Goal: Task Accomplishment & Management: Complete application form

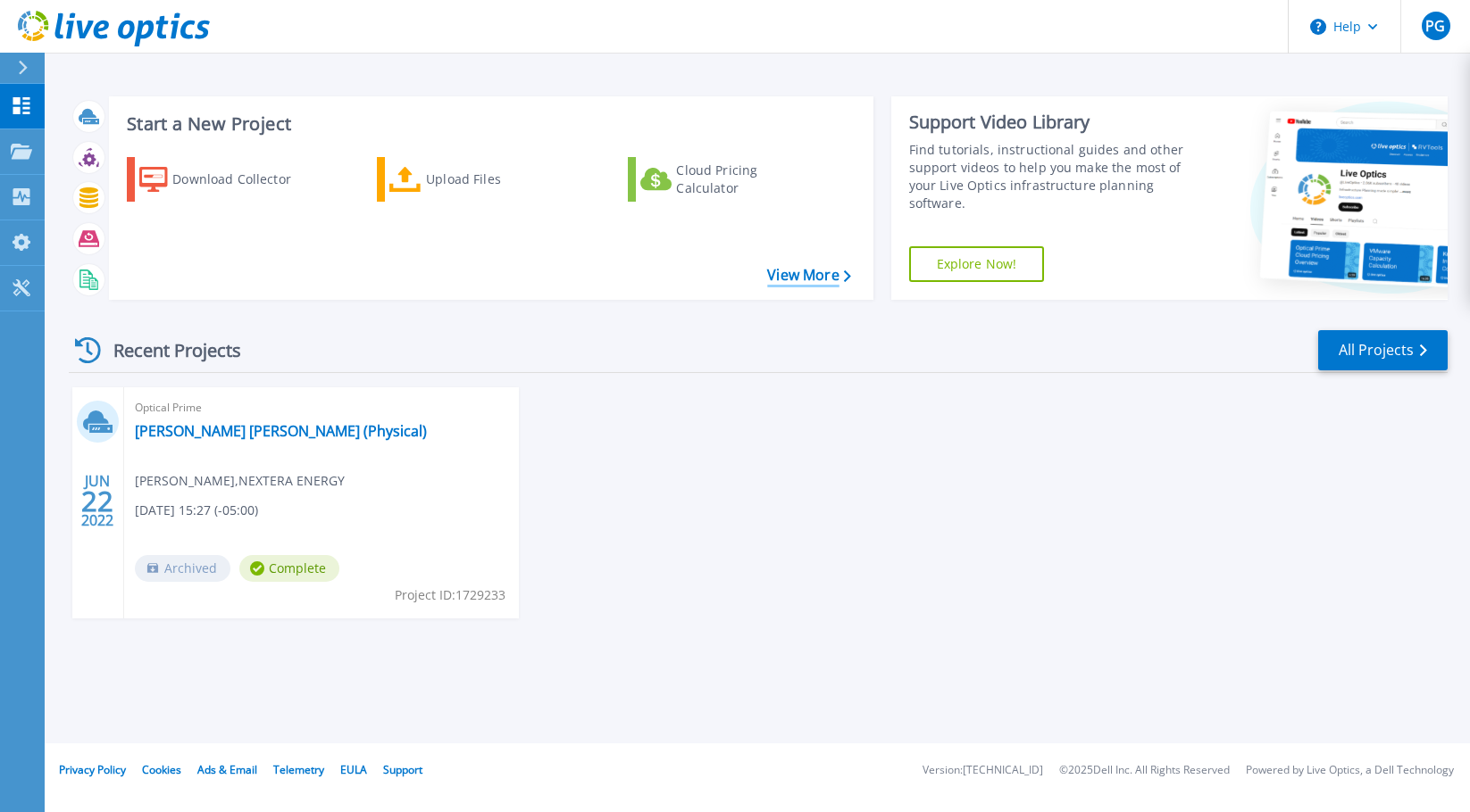
click at [807, 282] on link "View More" at bounding box center [808, 275] width 83 height 17
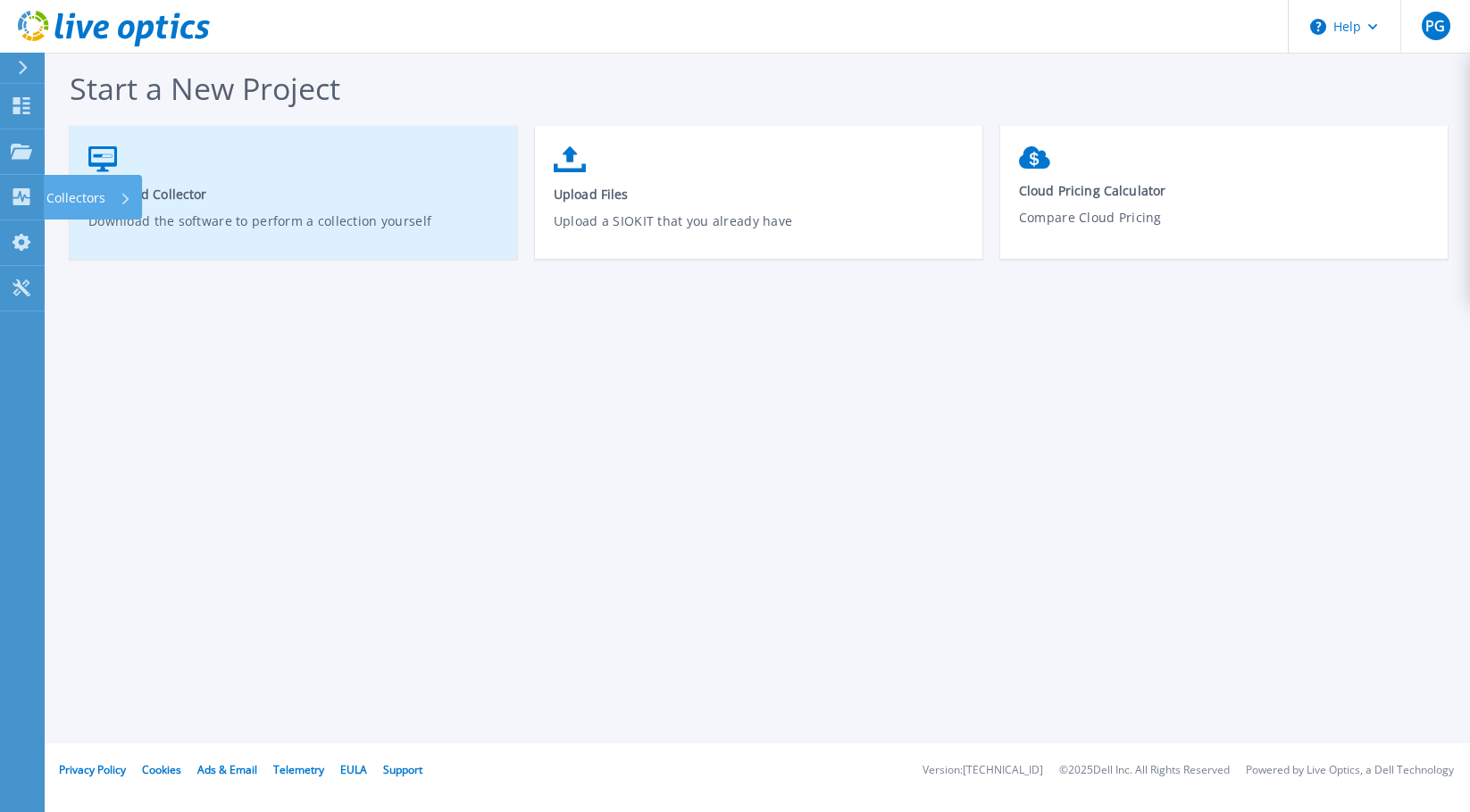
click at [111, 195] on div "Collectors" at bounding box center [89, 199] width 85 height 47
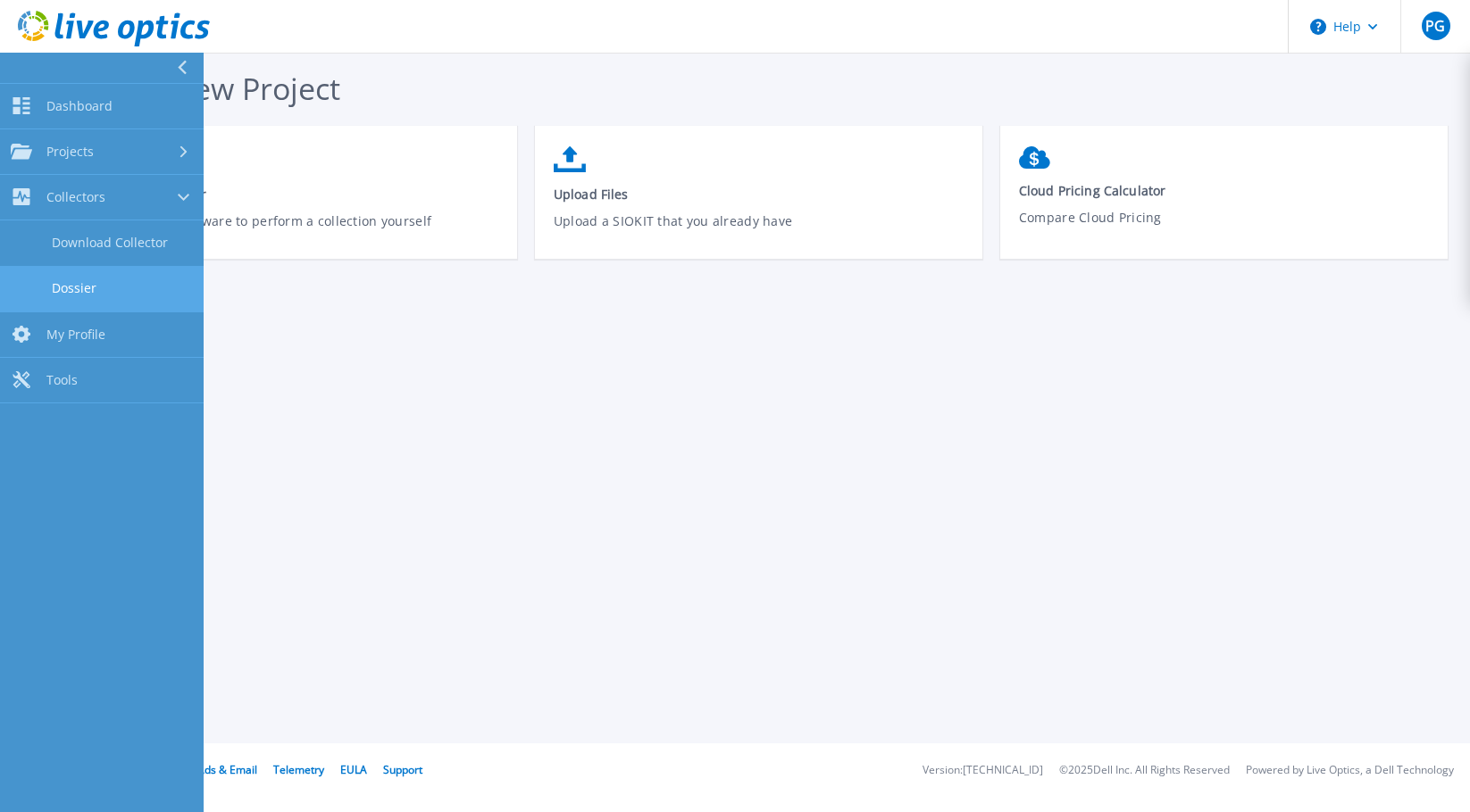
click at [101, 291] on link "Dossier" at bounding box center [101, 288] width 204 height 46
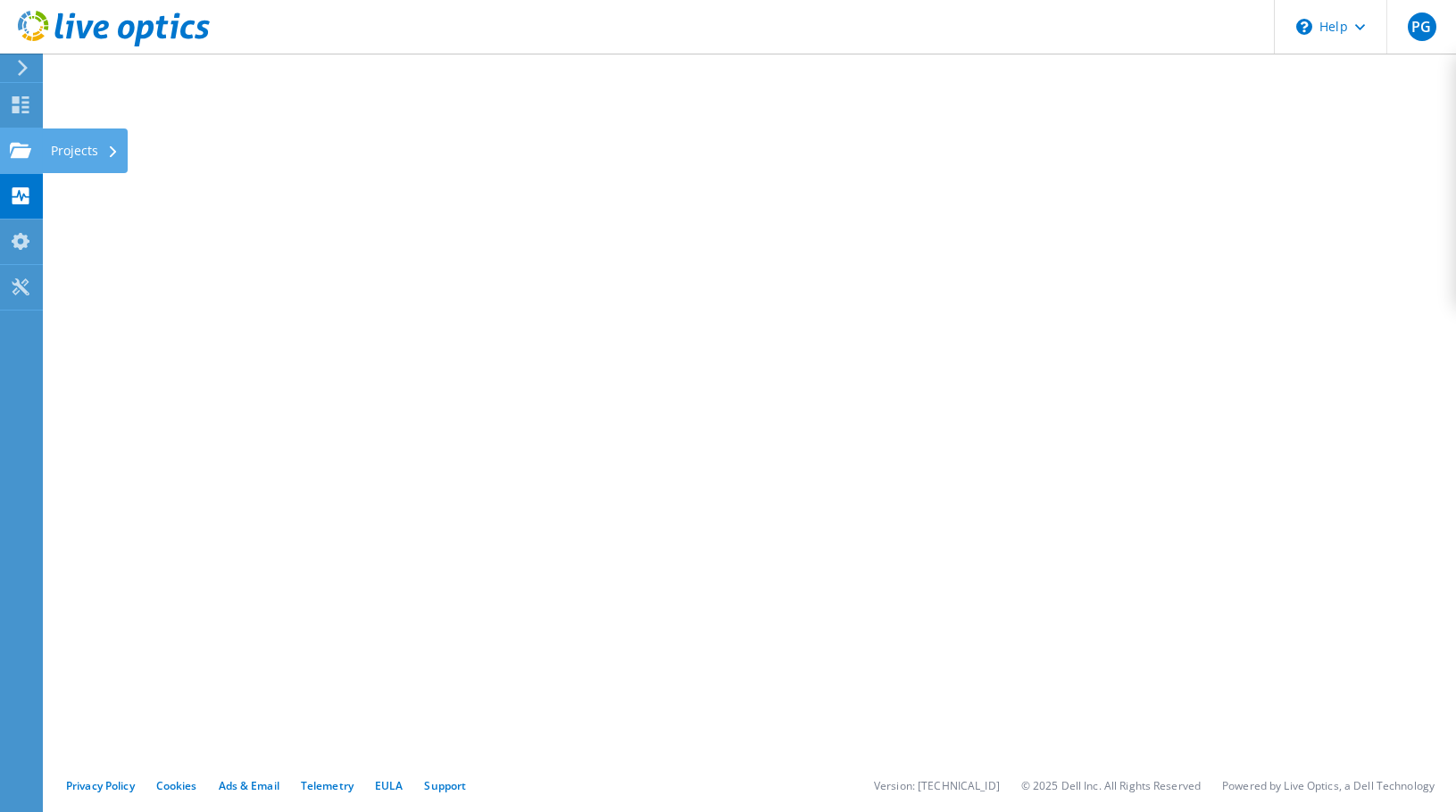
click at [97, 152] on div "Projects" at bounding box center [85, 151] width 86 height 45
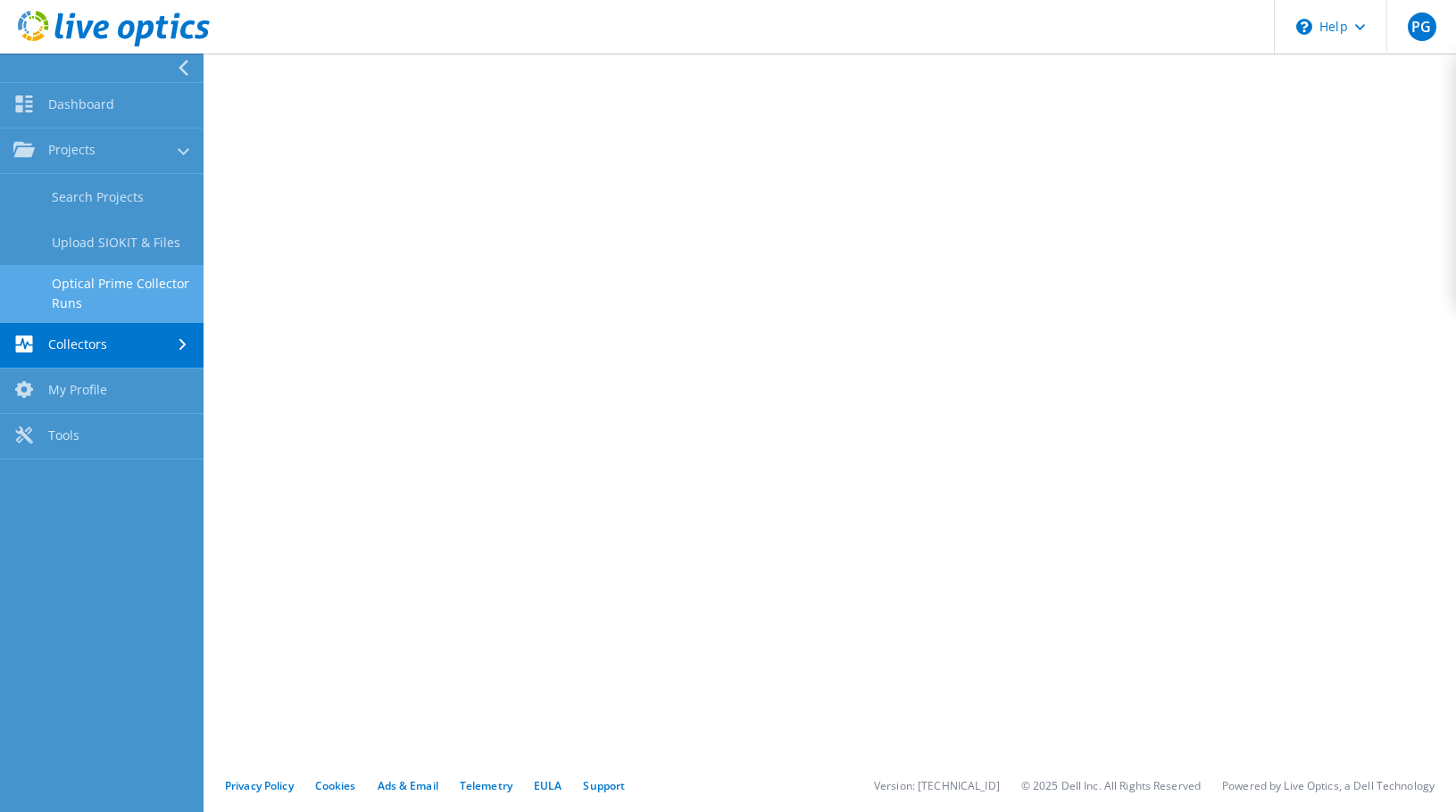
click at [96, 287] on link "Optical Prime Collector Runs" at bounding box center [101, 293] width 204 height 57
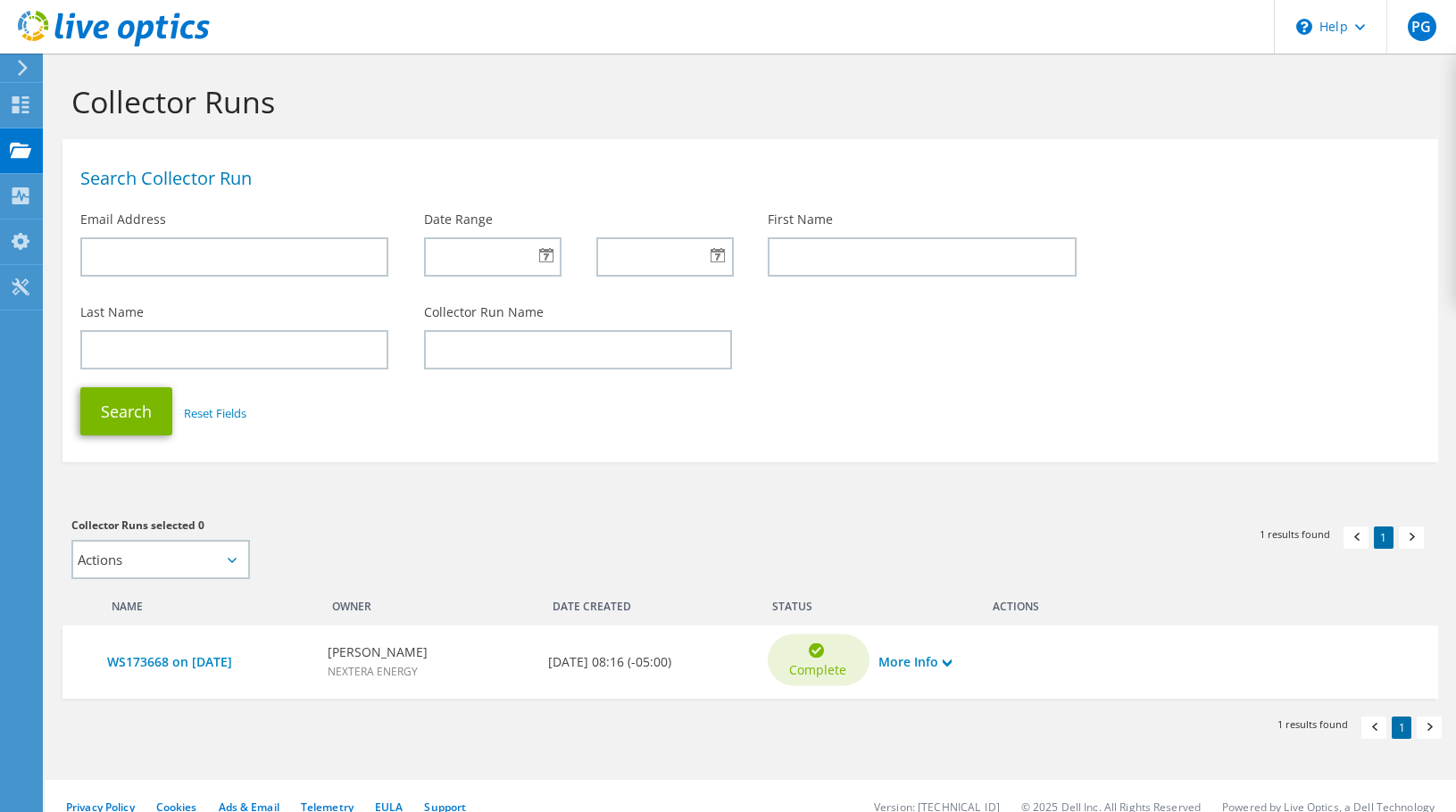
scroll to position [18, 0]
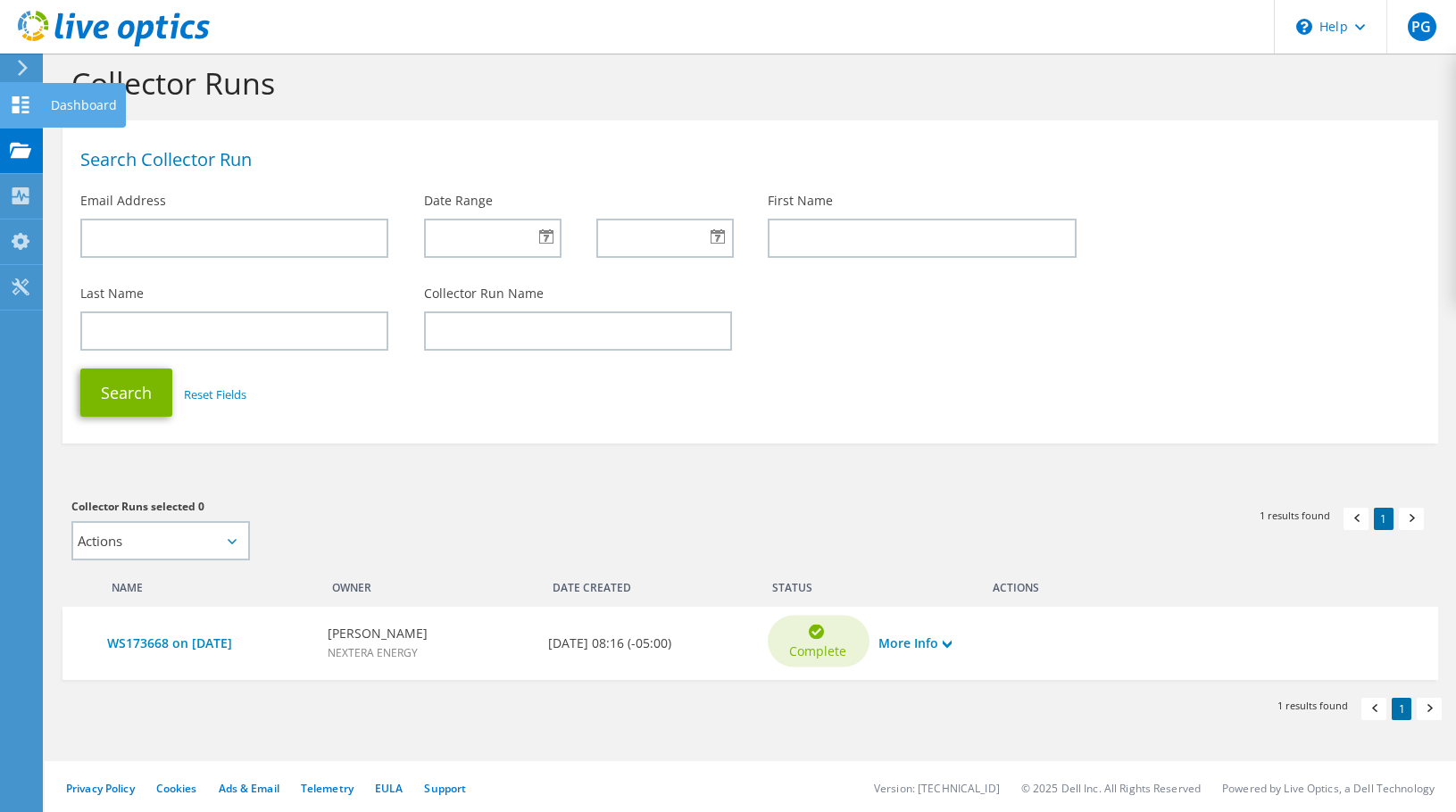
click at [64, 99] on div "Dashboard" at bounding box center [84, 105] width 84 height 45
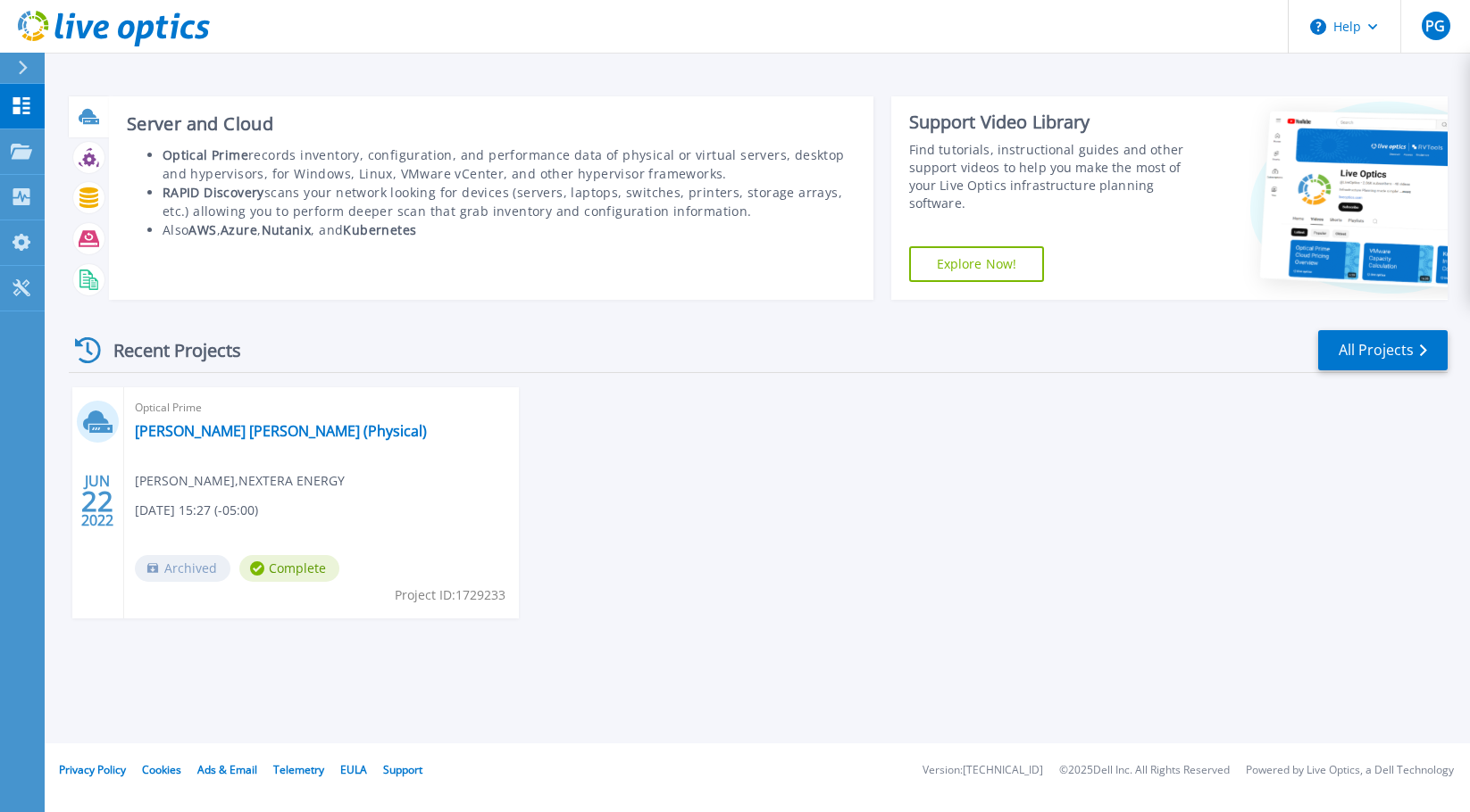
click at [92, 114] on icon at bounding box center [88, 116] width 18 height 14
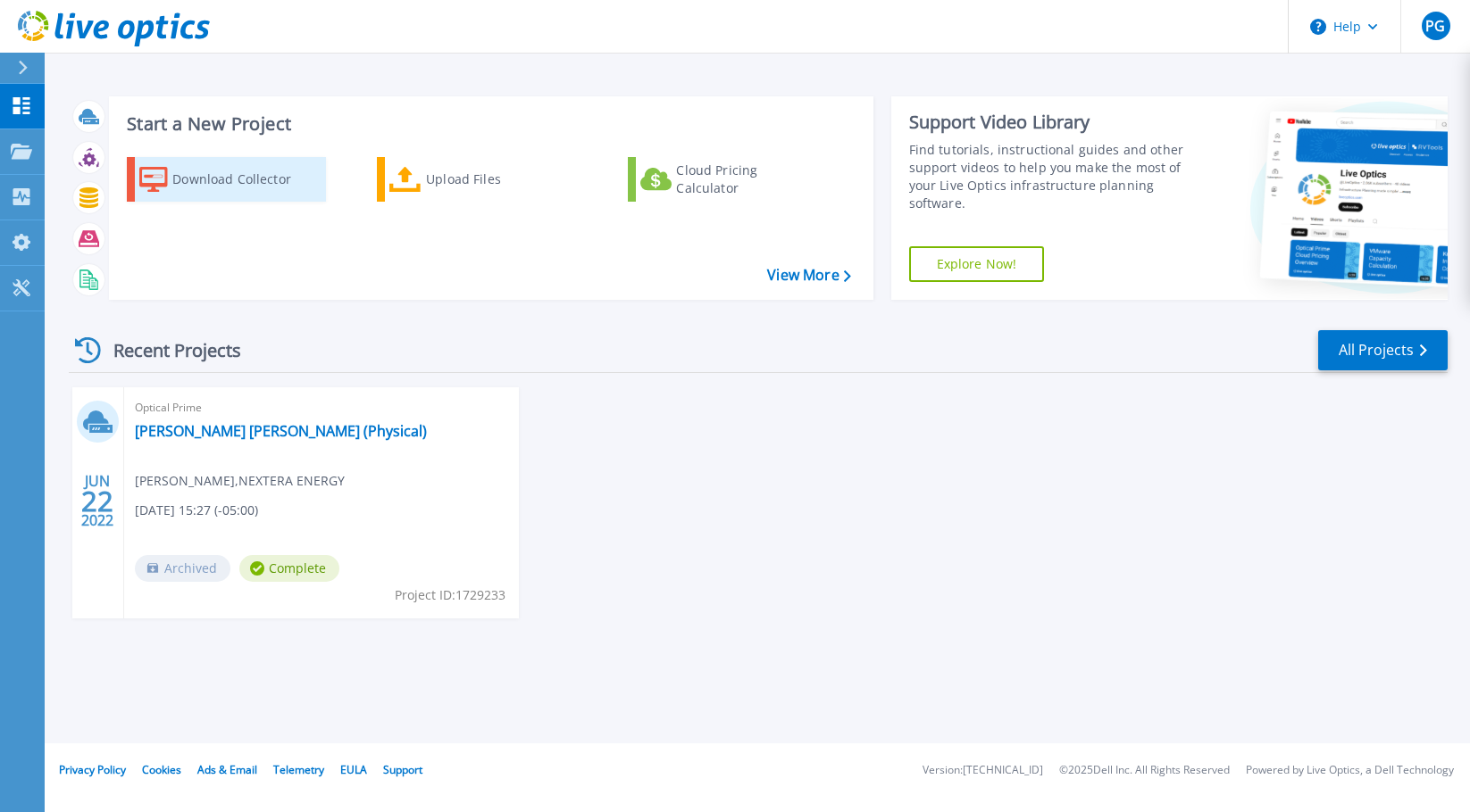
click at [226, 175] on div "Download Collector" at bounding box center [244, 179] width 143 height 36
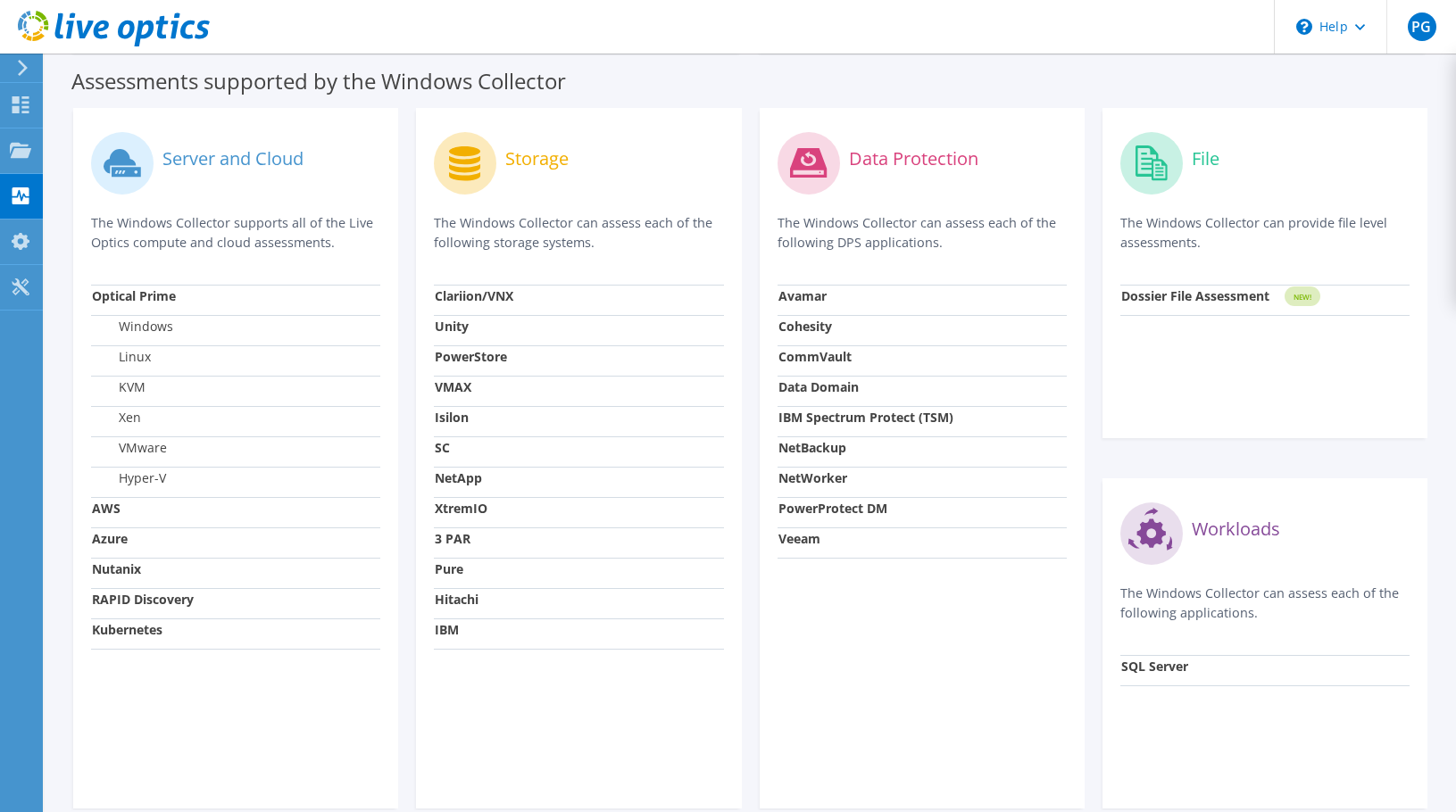
scroll to position [150, 0]
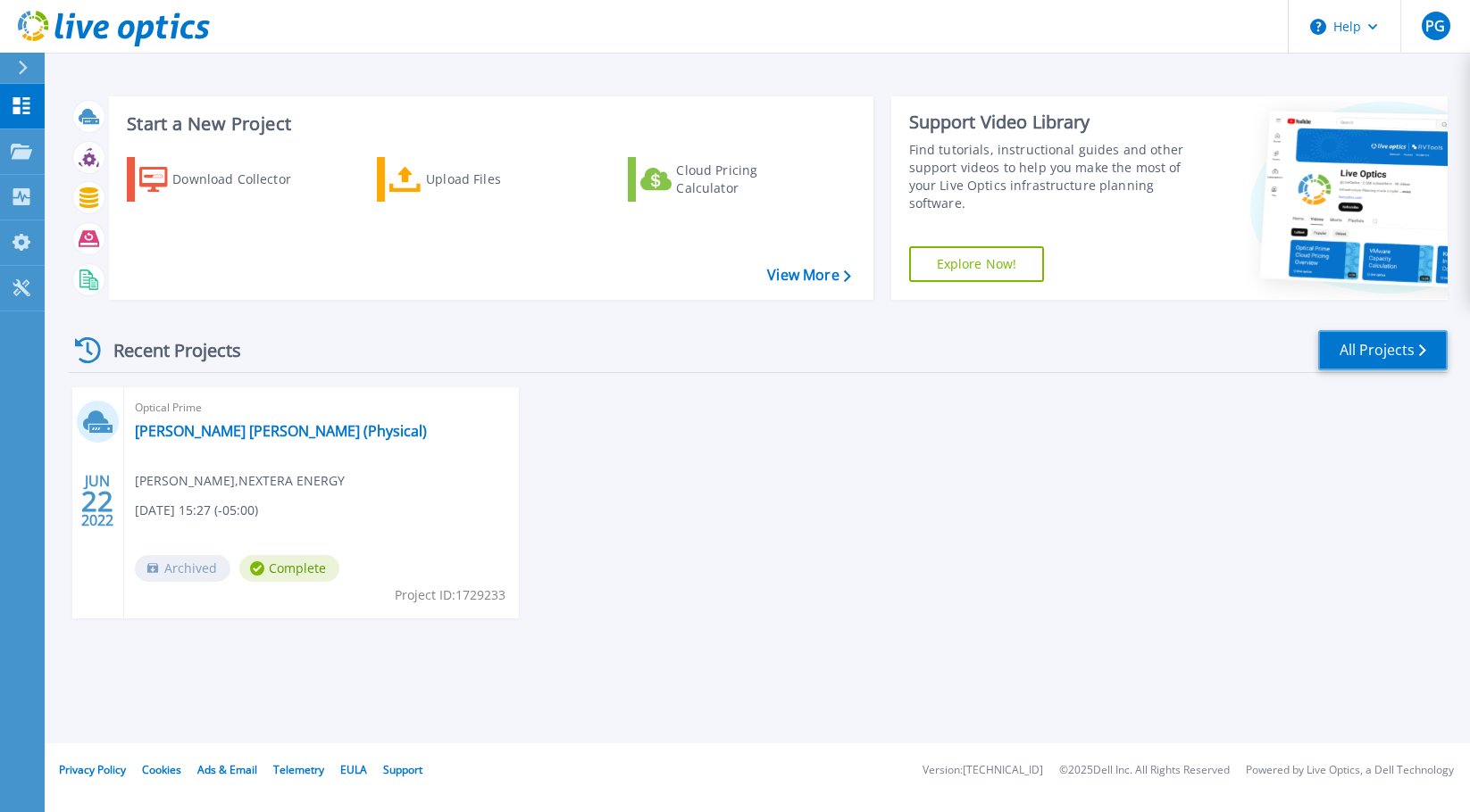
click at [1385, 355] on link "All Projects" at bounding box center [1382, 350] width 130 height 40
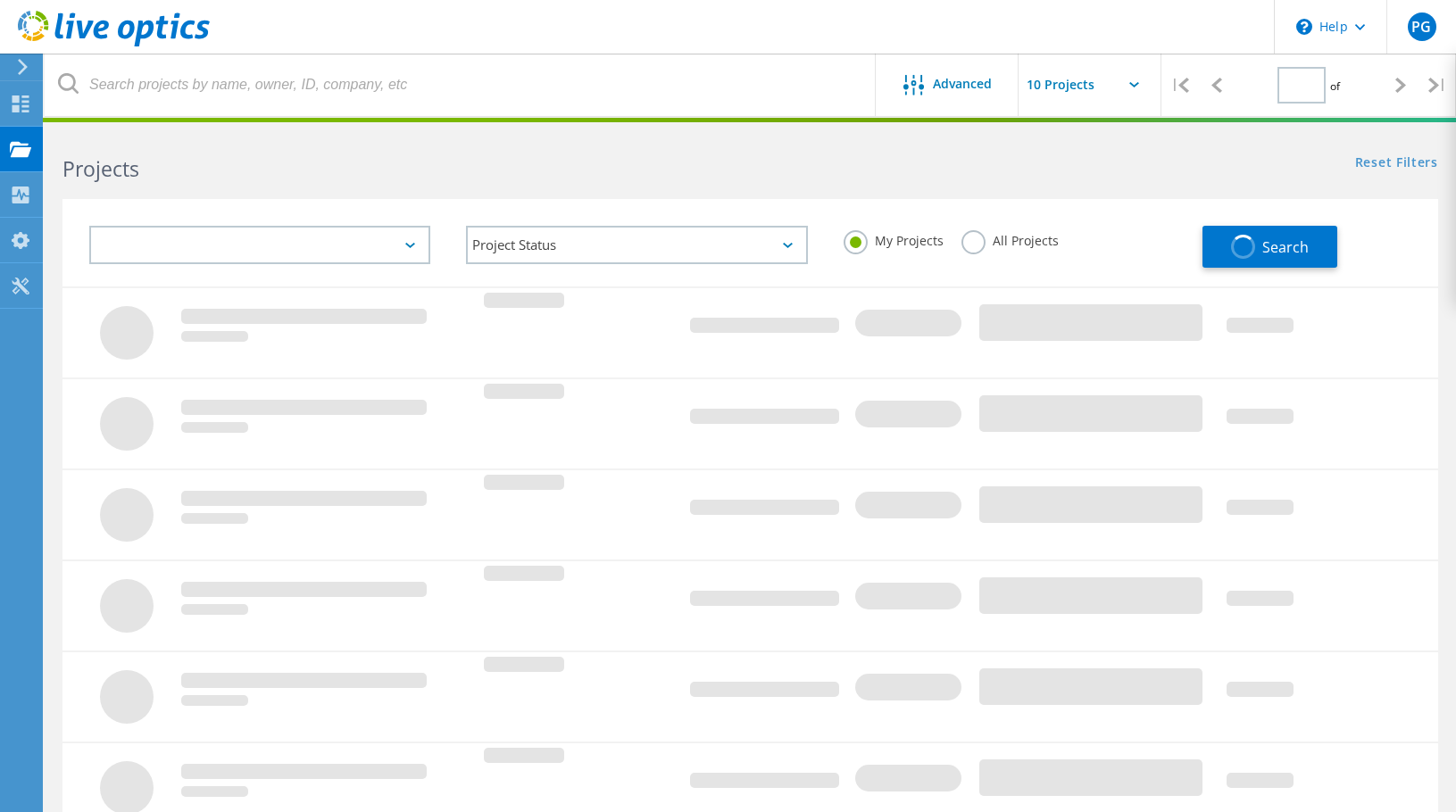
type input "1"
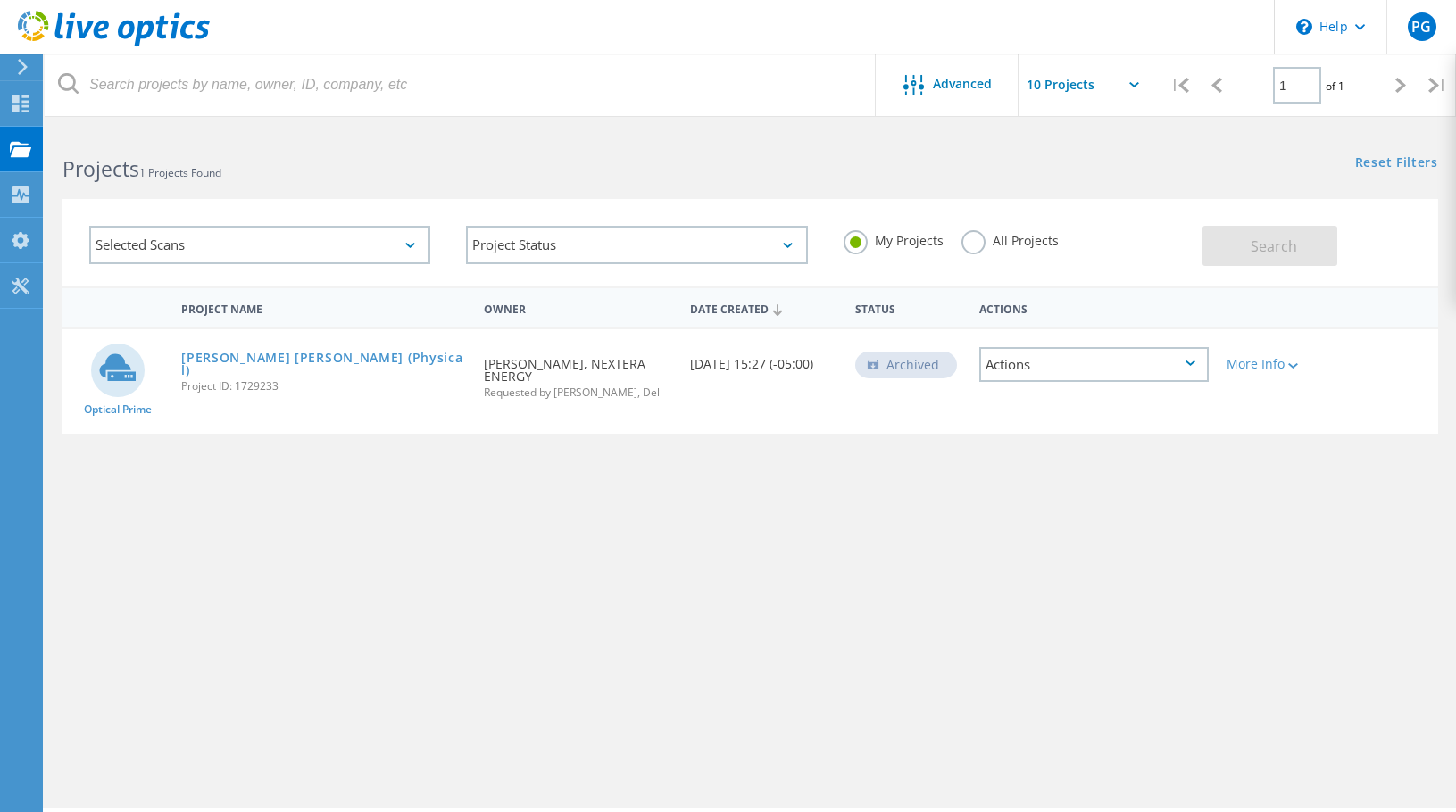
click at [413, 244] on icon at bounding box center [410, 245] width 10 height 6
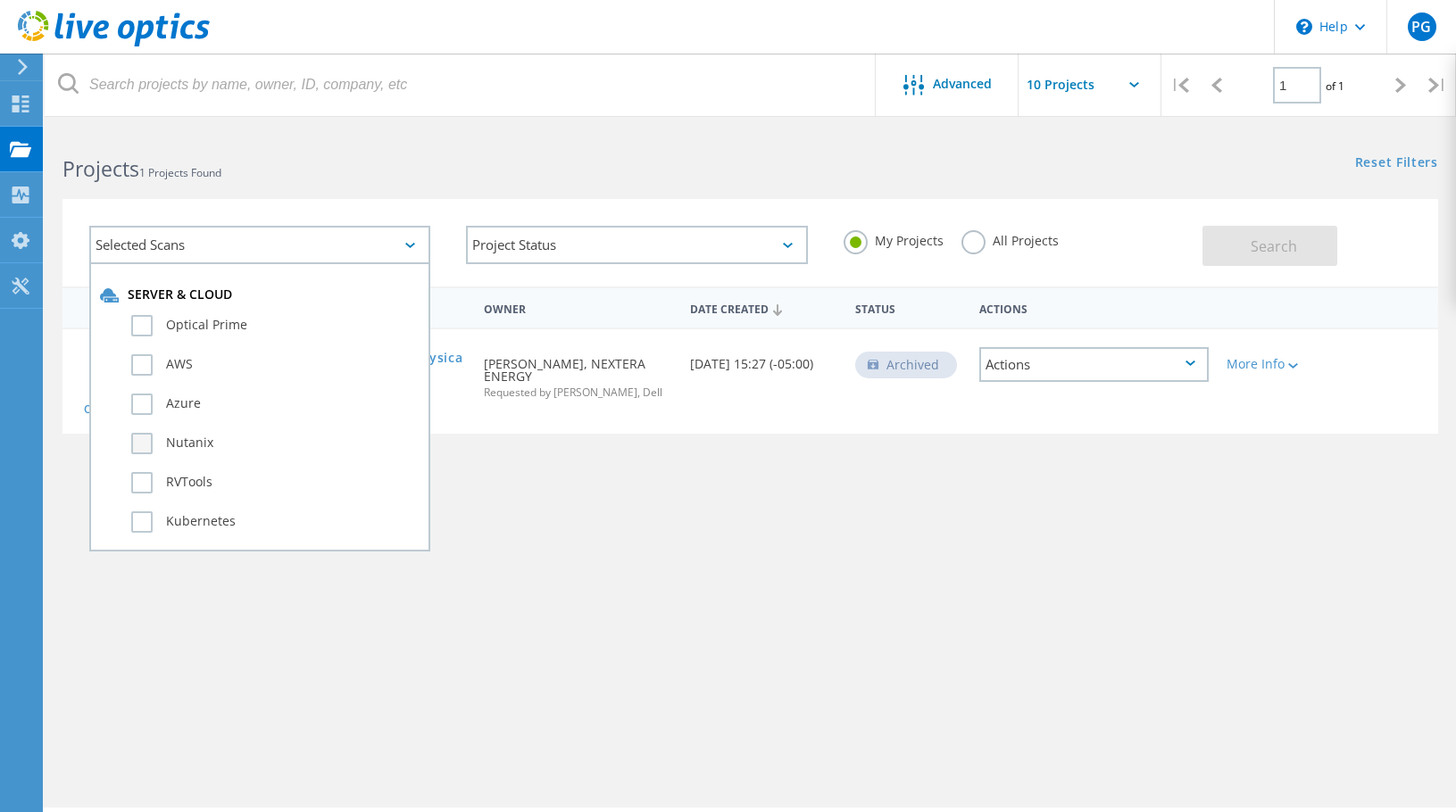
click at [295, 439] on label "Nutanix" at bounding box center [276, 444] width 288 height 21
click at [0, 0] on input "Nutanix" at bounding box center [0, 0] width 0 height 0
click at [1268, 245] on span "Search" at bounding box center [1274, 246] width 47 height 19
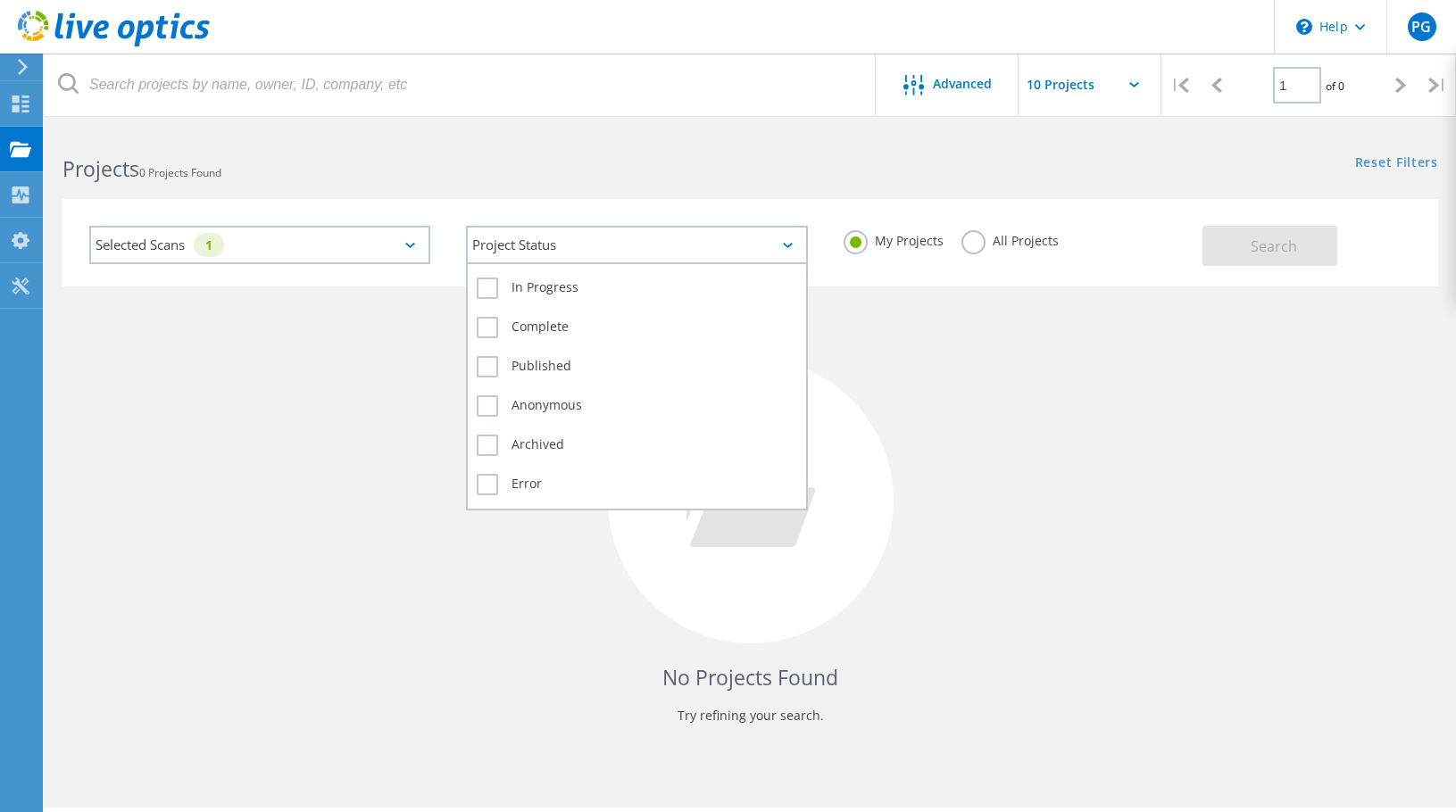
click at [788, 244] on icon at bounding box center [788, 245] width 10 height 6
click at [488, 294] on label "In Progress" at bounding box center [637, 288] width 319 height 21
click at [0, 0] on input "In Progress" at bounding box center [0, 0] width 0 height 0
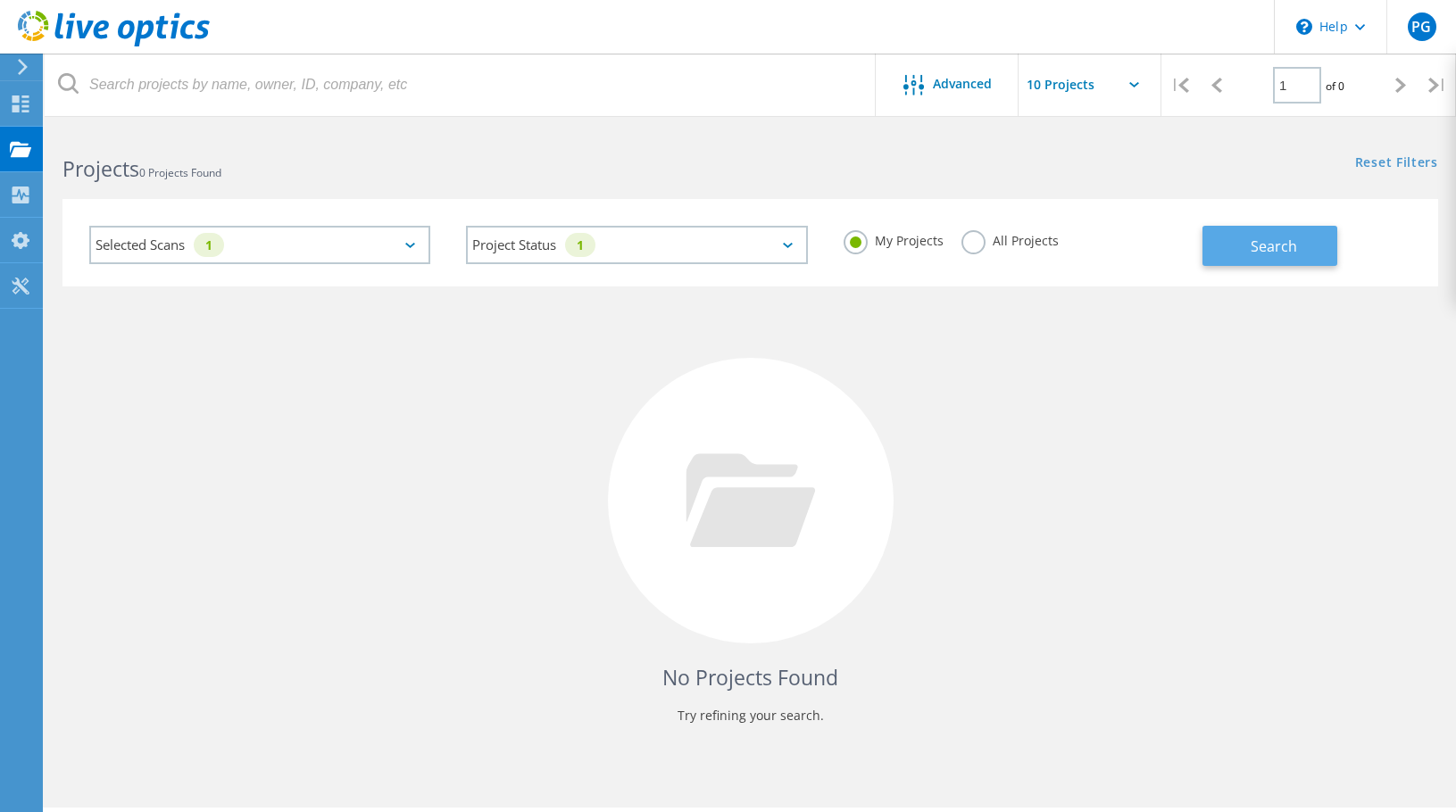
drag, startPoint x: 1284, startPoint y: 247, endPoint x: 1275, endPoint y: 251, distance: 9.8
click at [1277, 250] on span "Search" at bounding box center [1274, 246] width 47 height 19
click at [418, 246] on div "Selected Scans 1" at bounding box center [260, 244] width 341 height 38
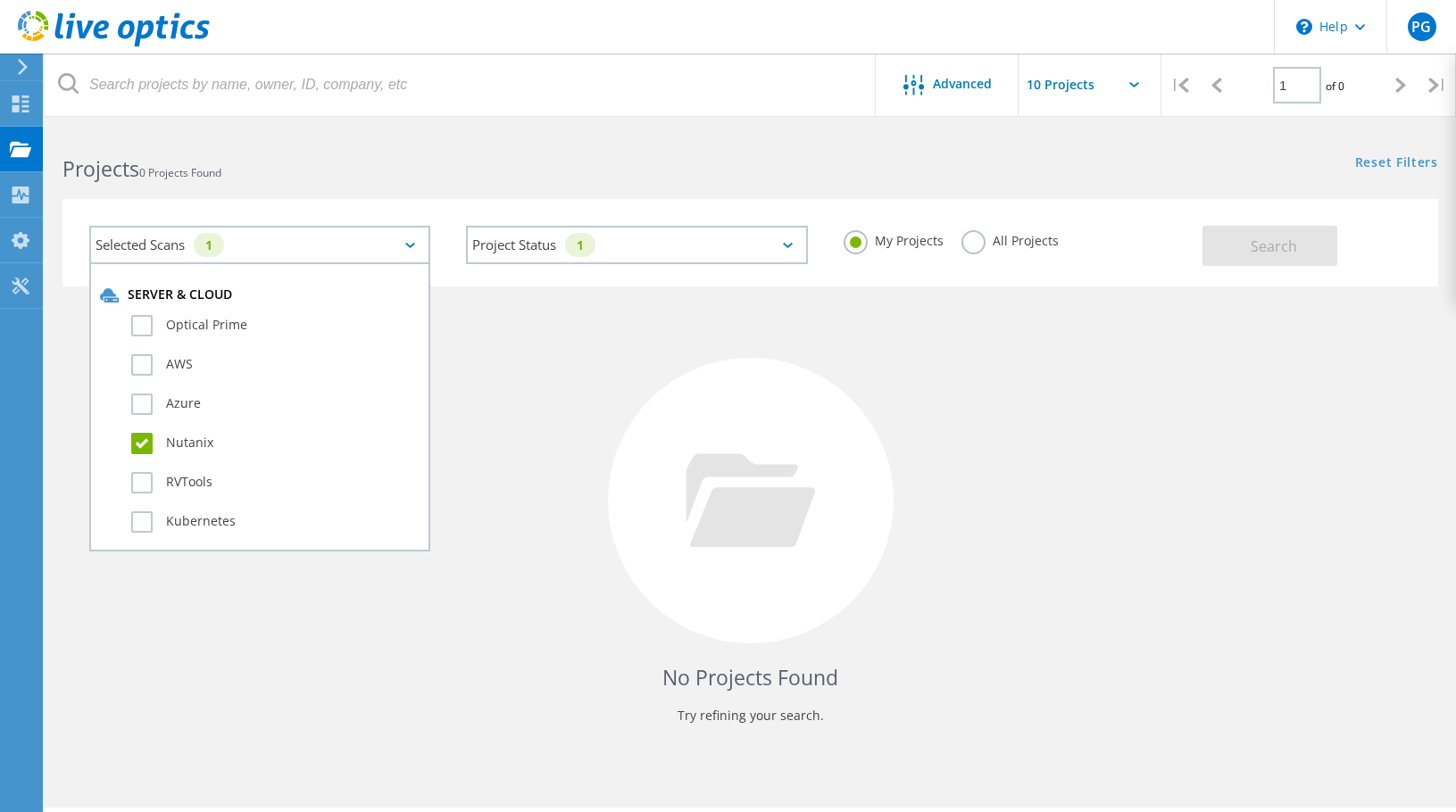
click at [141, 445] on label "Nutanix" at bounding box center [276, 444] width 288 height 21
click at [0, 0] on input "Nutanix" at bounding box center [0, 0] width 0 height 0
click at [1168, 383] on div "No Projects Found Try refining your search." at bounding box center [750, 517] width 1376 height 461
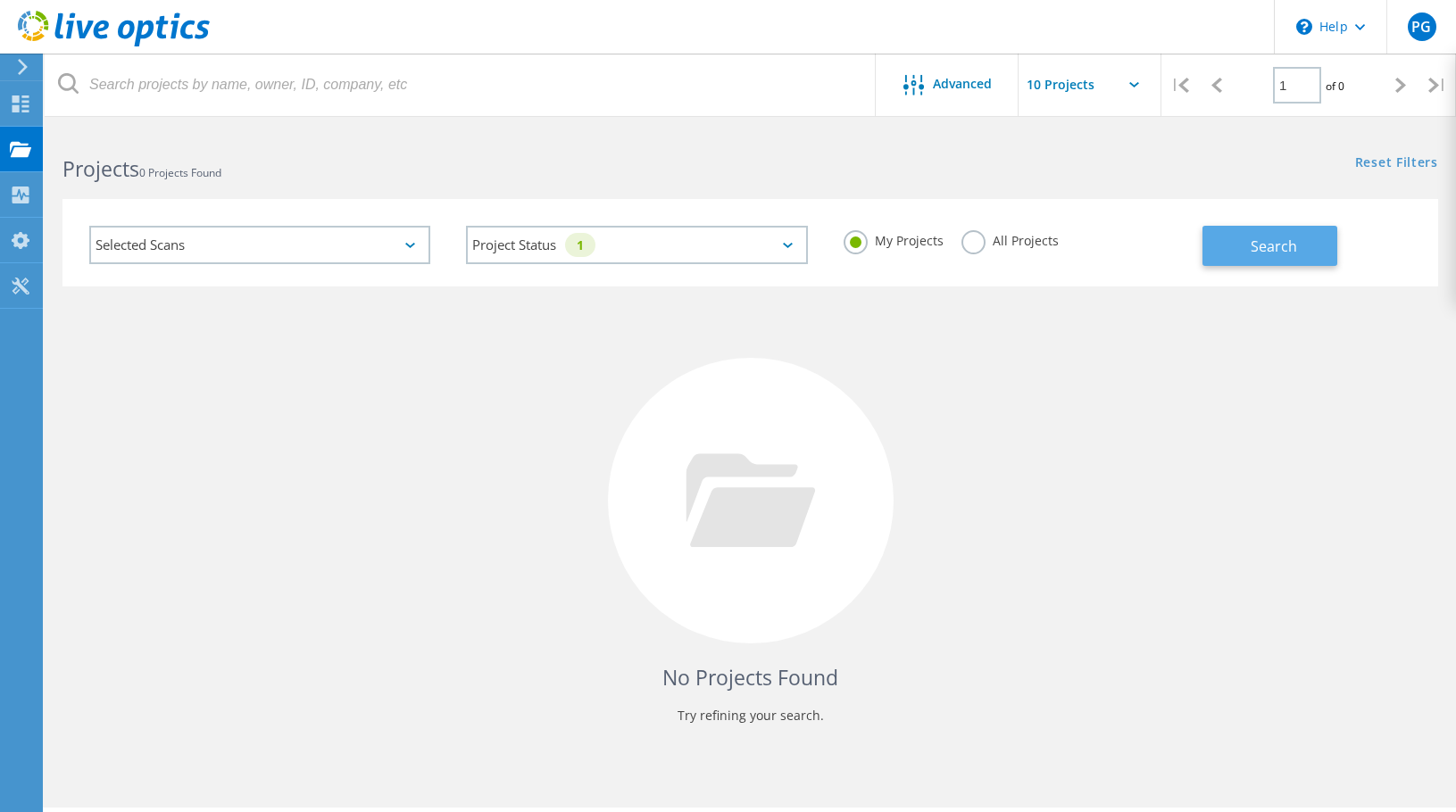
drag, startPoint x: 1280, startPoint y: 241, endPoint x: 1271, endPoint y: 245, distance: 9.8
click at [1275, 242] on span "Search" at bounding box center [1274, 246] width 47 height 19
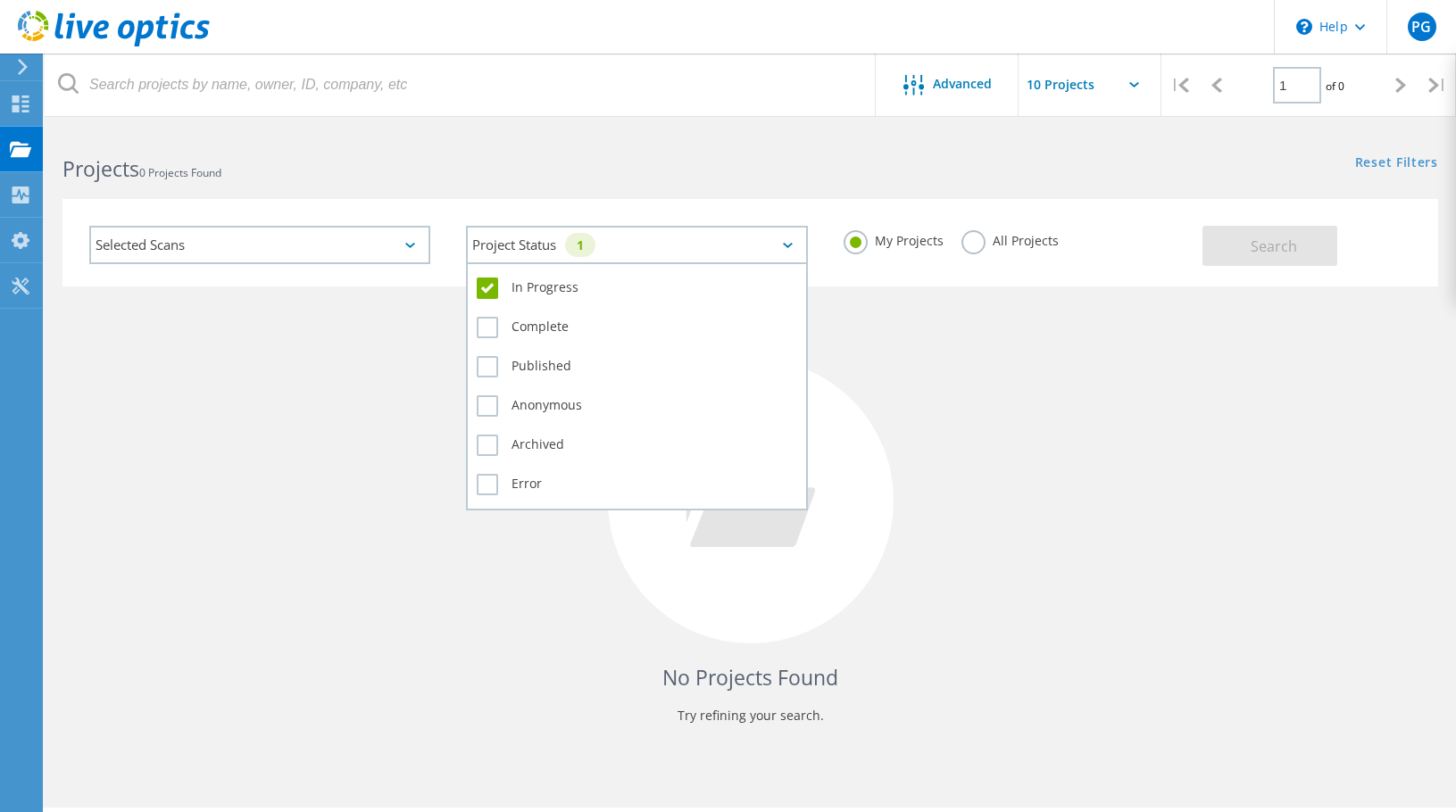
click at [784, 243] on icon at bounding box center [788, 245] width 10 height 6
drag, startPoint x: 488, startPoint y: 286, endPoint x: 503, endPoint y: 295, distance: 17.5
click at [488, 285] on label "In Progress" at bounding box center [637, 288] width 319 height 21
click at [0, 0] on input "In Progress" at bounding box center [0, 0] width 0 height 0
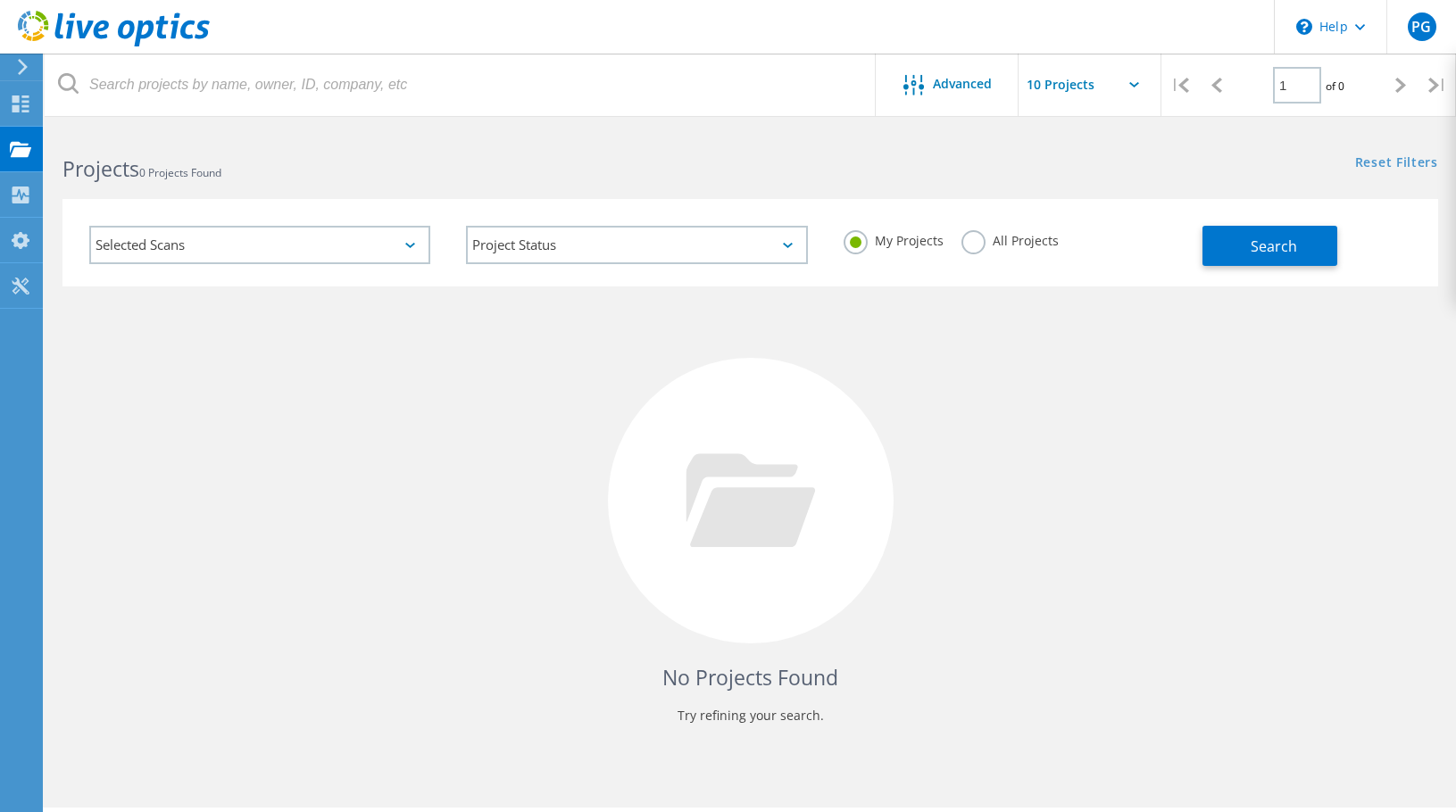
click at [1092, 377] on div "No Projects Found Try refining your search." at bounding box center [750, 517] width 1376 height 461
click at [23, 68] on icon at bounding box center [23, 67] width 14 height 17
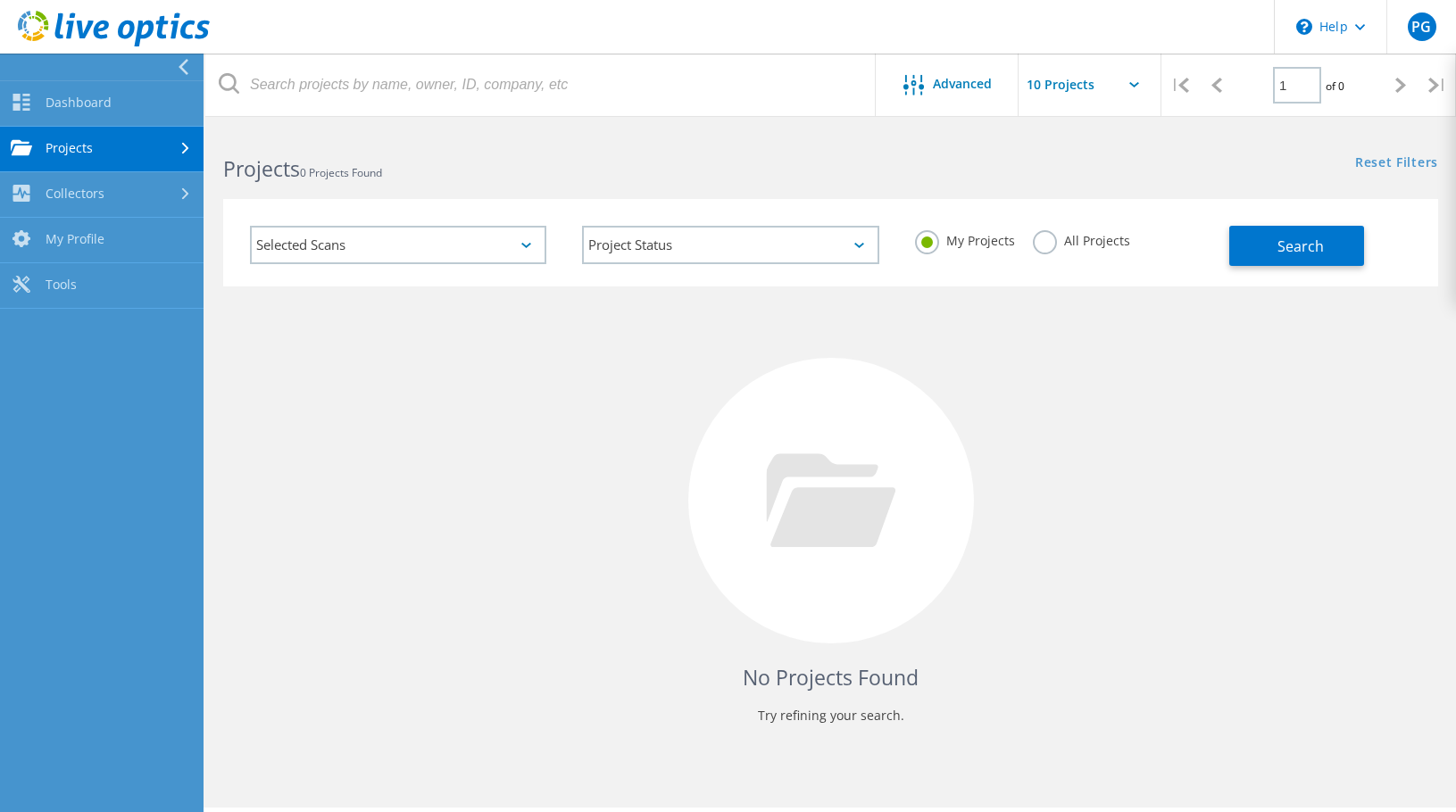
click at [104, 398] on nav "Dashboard Dashboard Projects Search Projects Upload SIOKIT & Files Optical Prim…" at bounding box center [101, 432] width 204 height 758
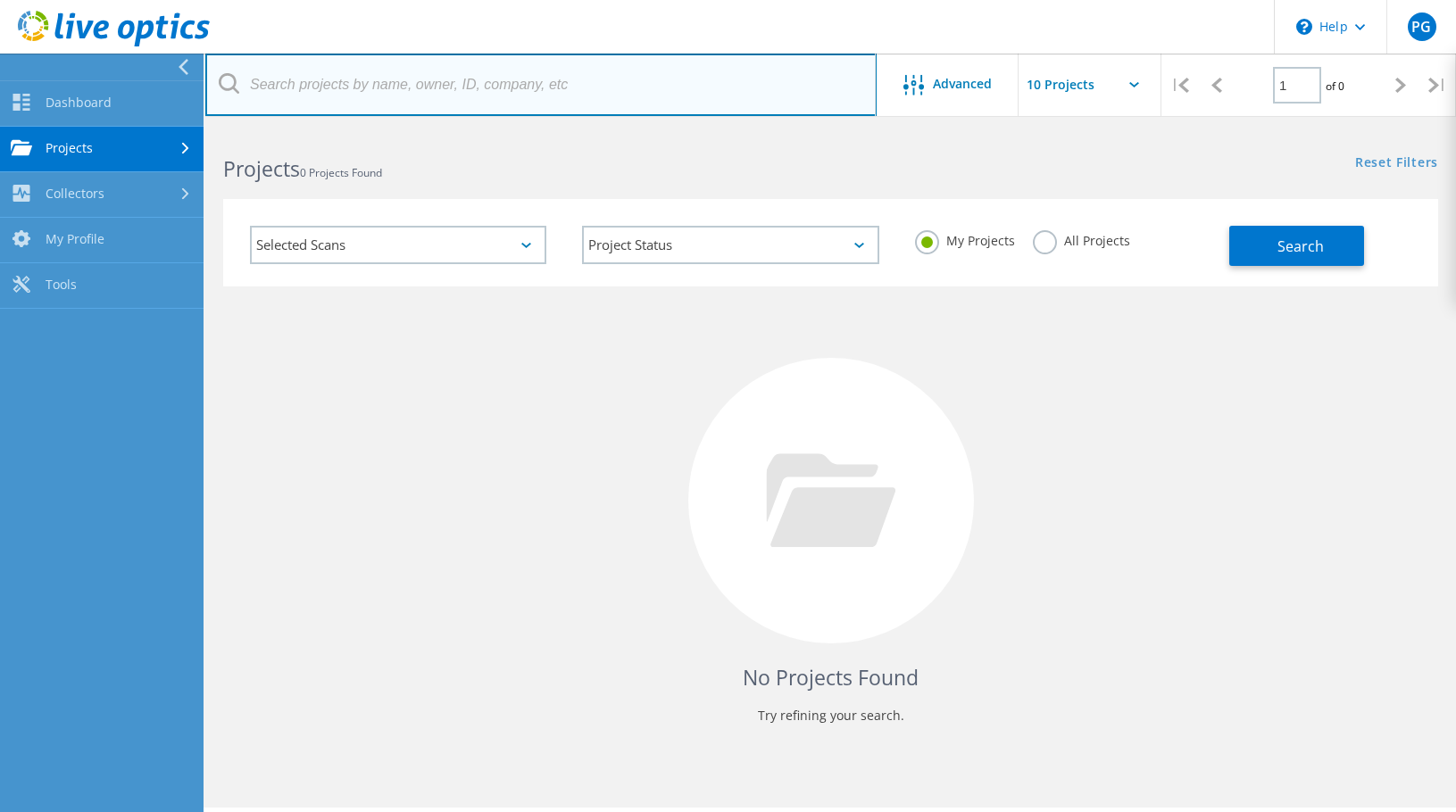
click at [371, 86] on input "text" at bounding box center [541, 85] width 671 height 62
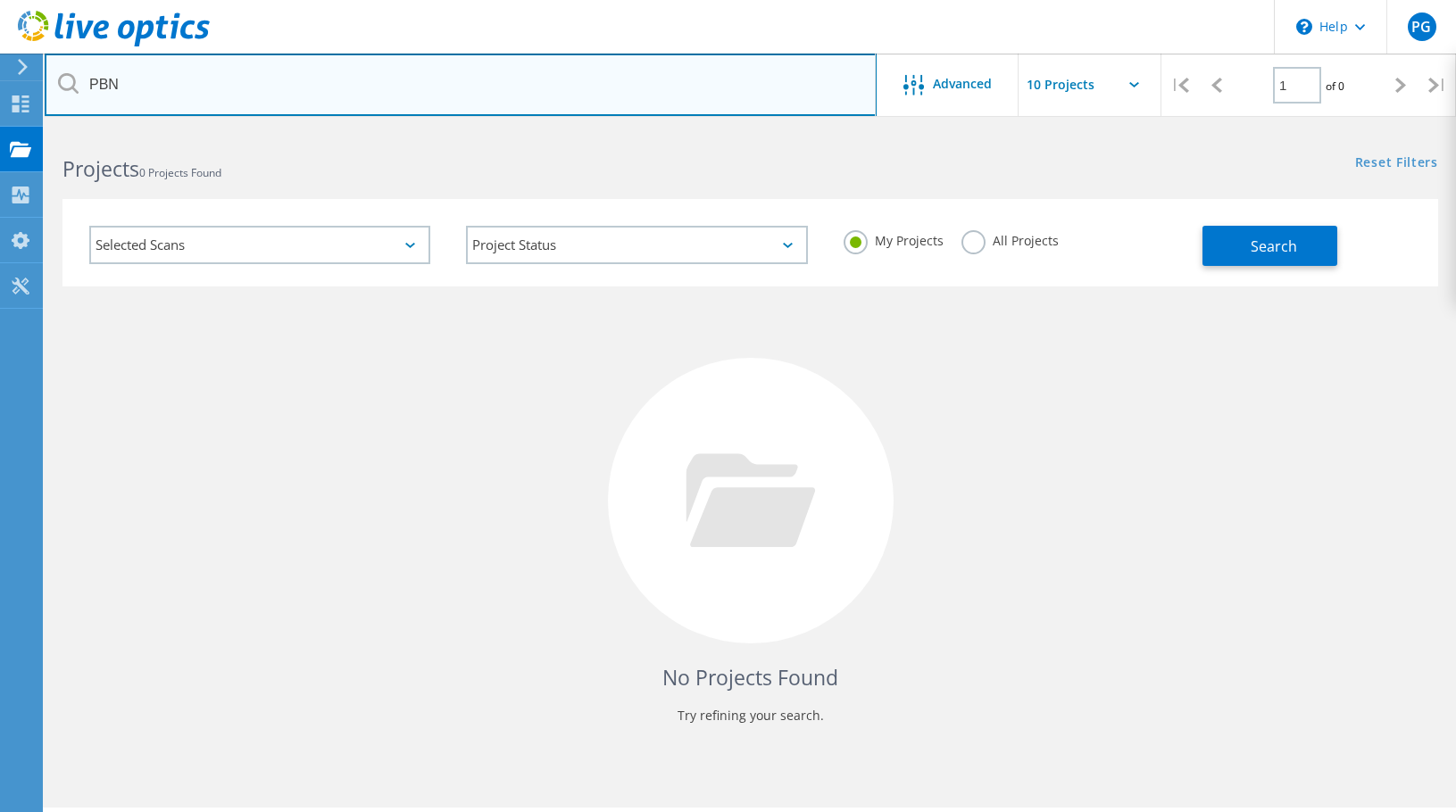
type input "PBN"
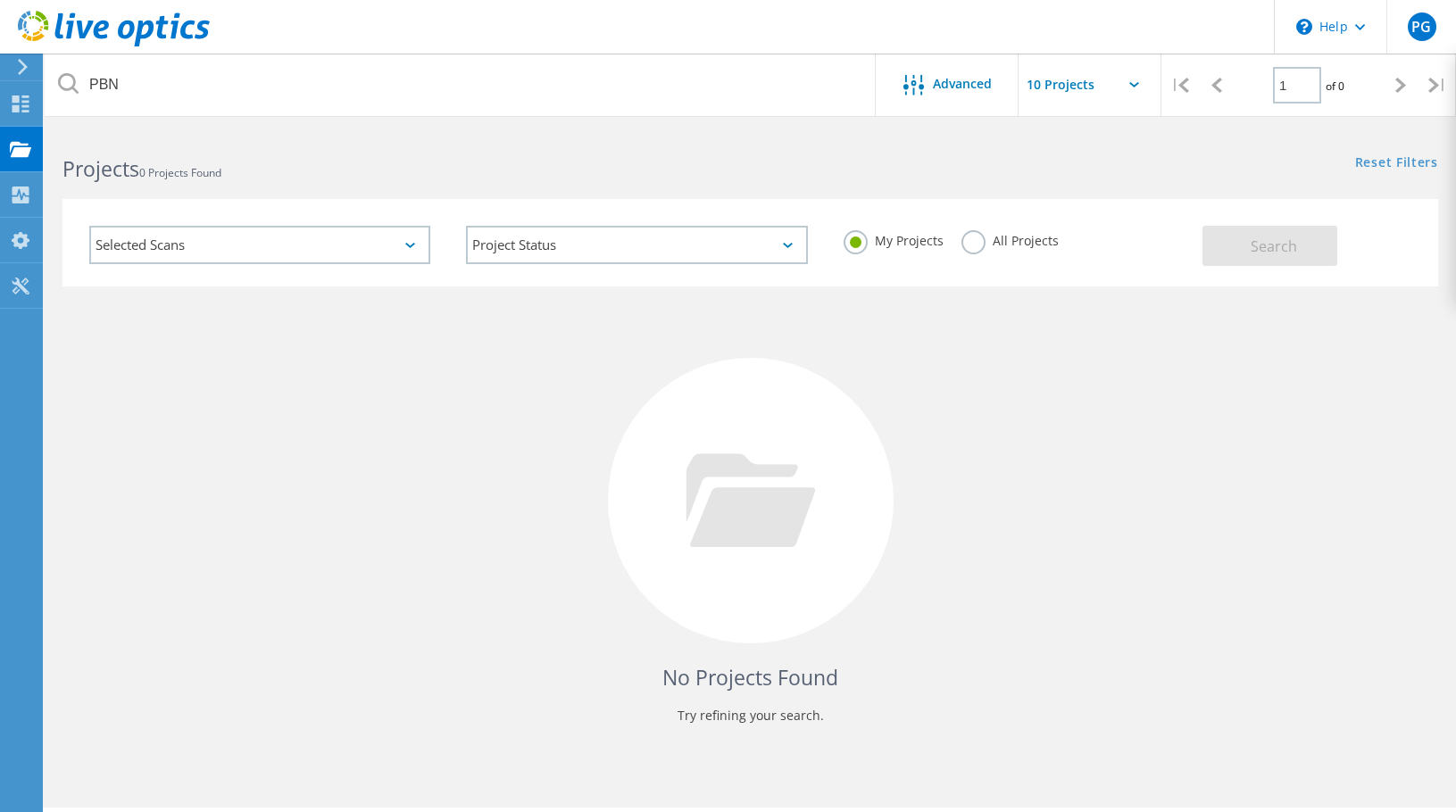
click at [1136, 90] on input "text" at bounding box center [1107, 85] width 178 height 62
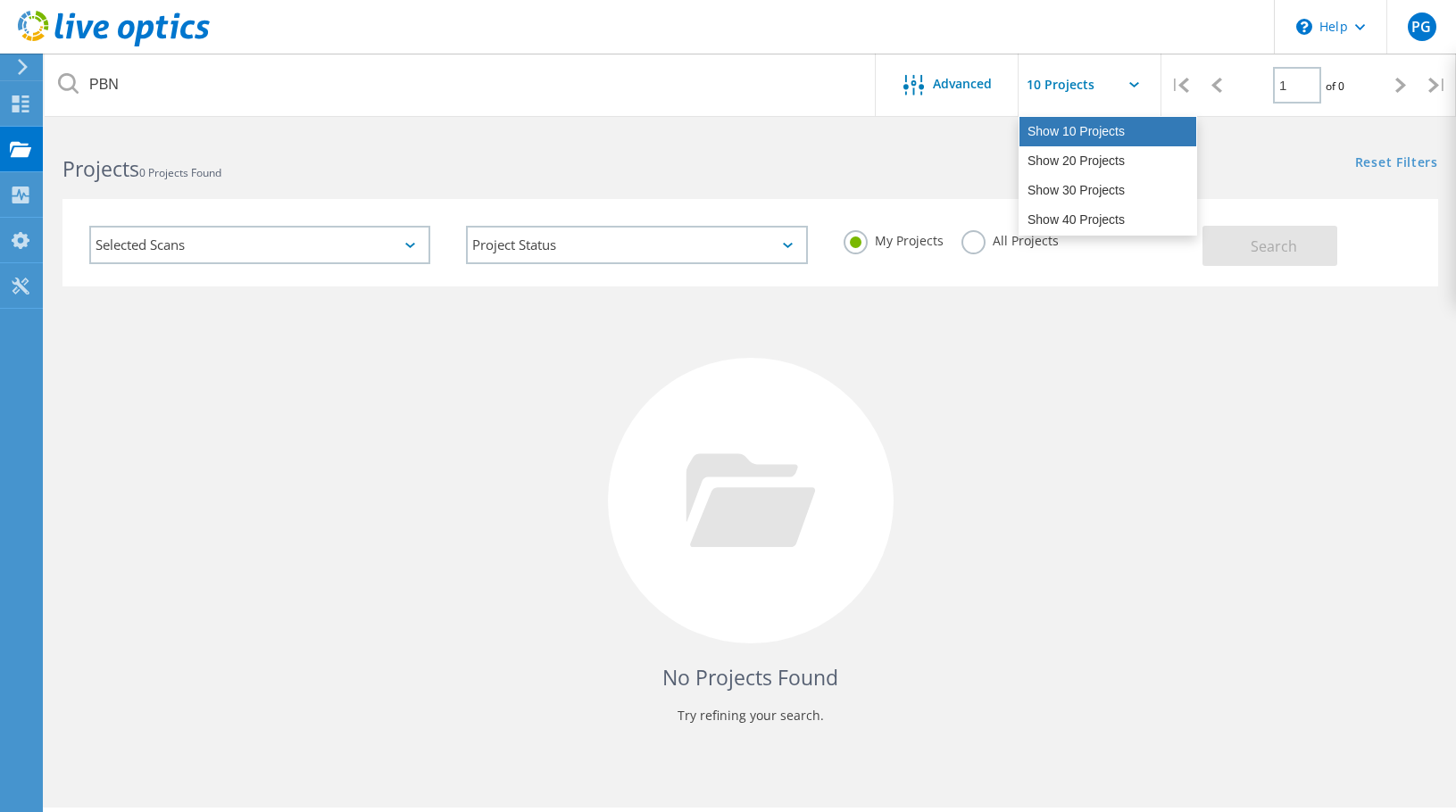
click at [1112, 131] on div "Show 10 Projects" at bounding box center [1108, 131] width 177 height 29
type input "Show 10 Projects"
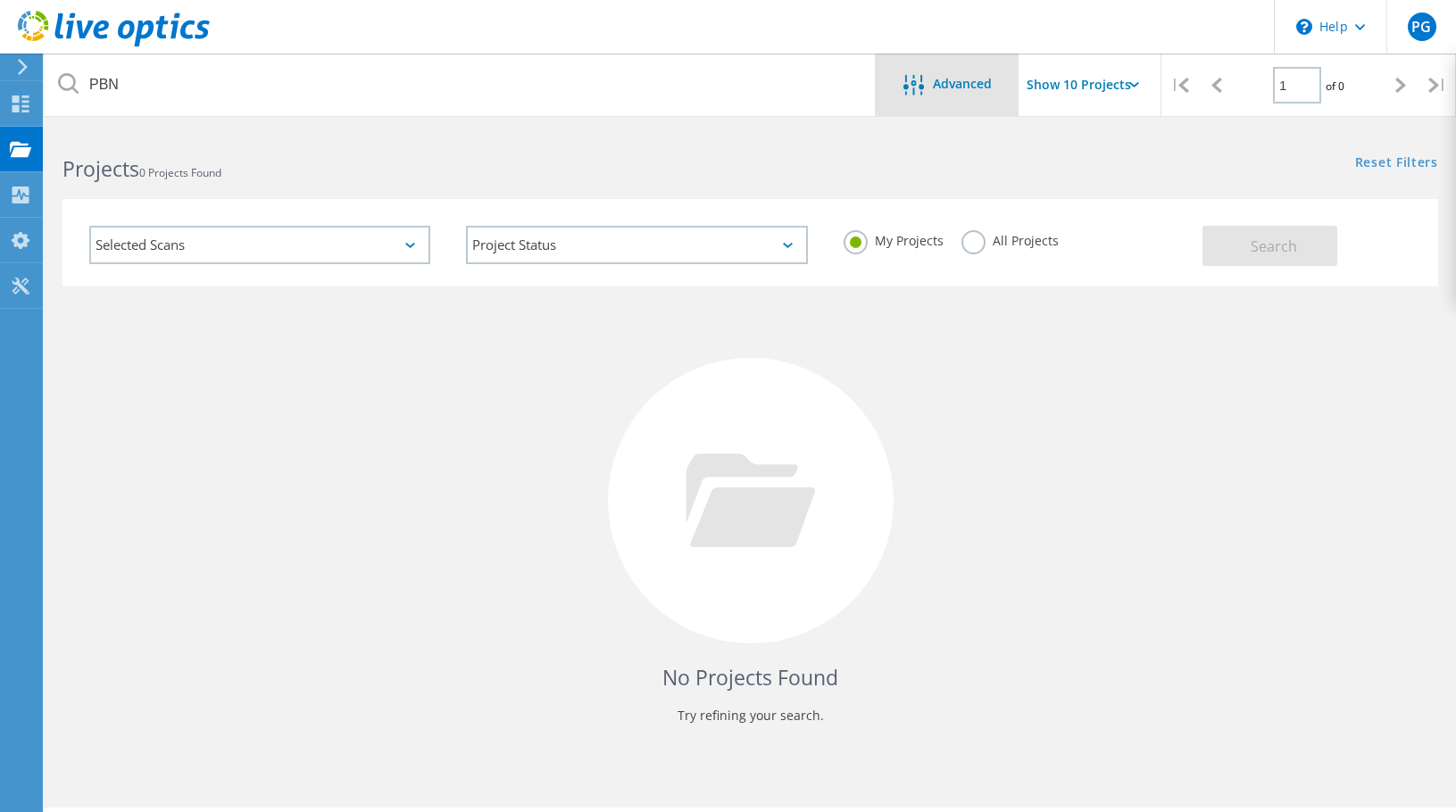
click at [919, 90] on icon at bounding box center [914, 85] width 20 height 20
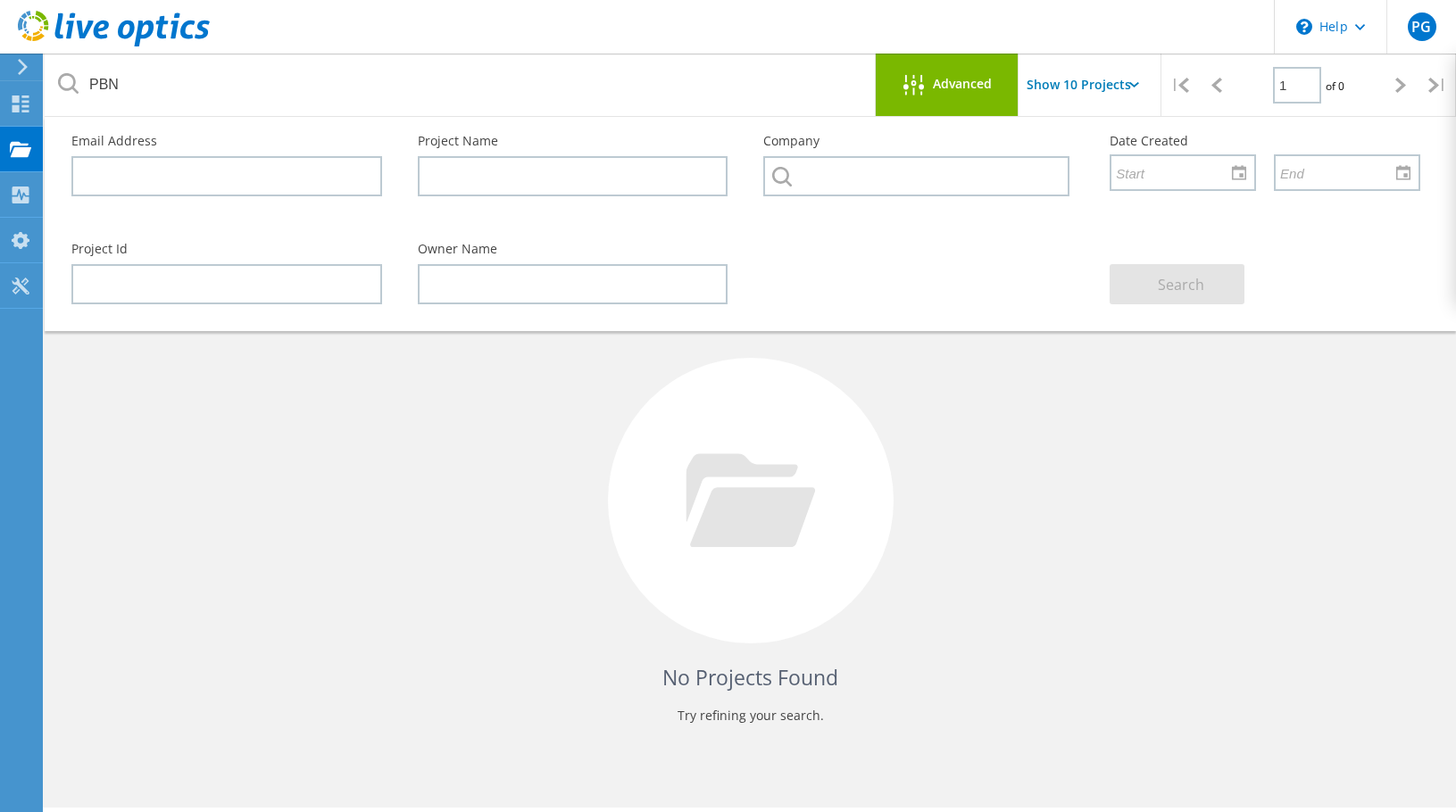
click at [1075, 465] on div "No Projects Found Try refining your search." at bounding box center [750, 517] width 1376 height 461
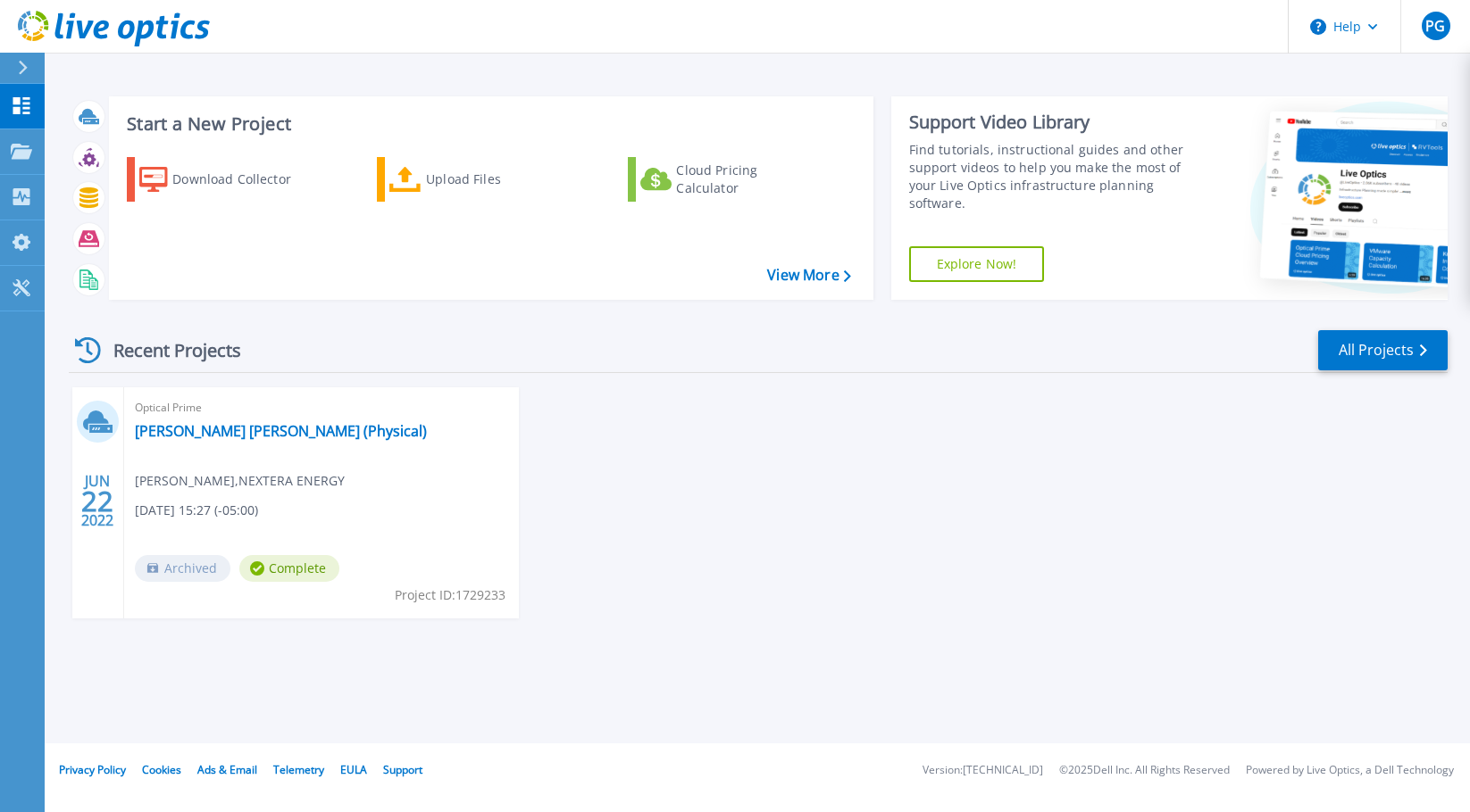
click at [713, 415] on div "JUN 22 2022 Optical Prime NEER Duane Arnold (Physical) Paul Greenwood , NEXTERA…" at bounding box center [751, 521] width 1393 height 267
click at [817, 277] on link "View More" at bounding box center [808, 275] width 83 height 17
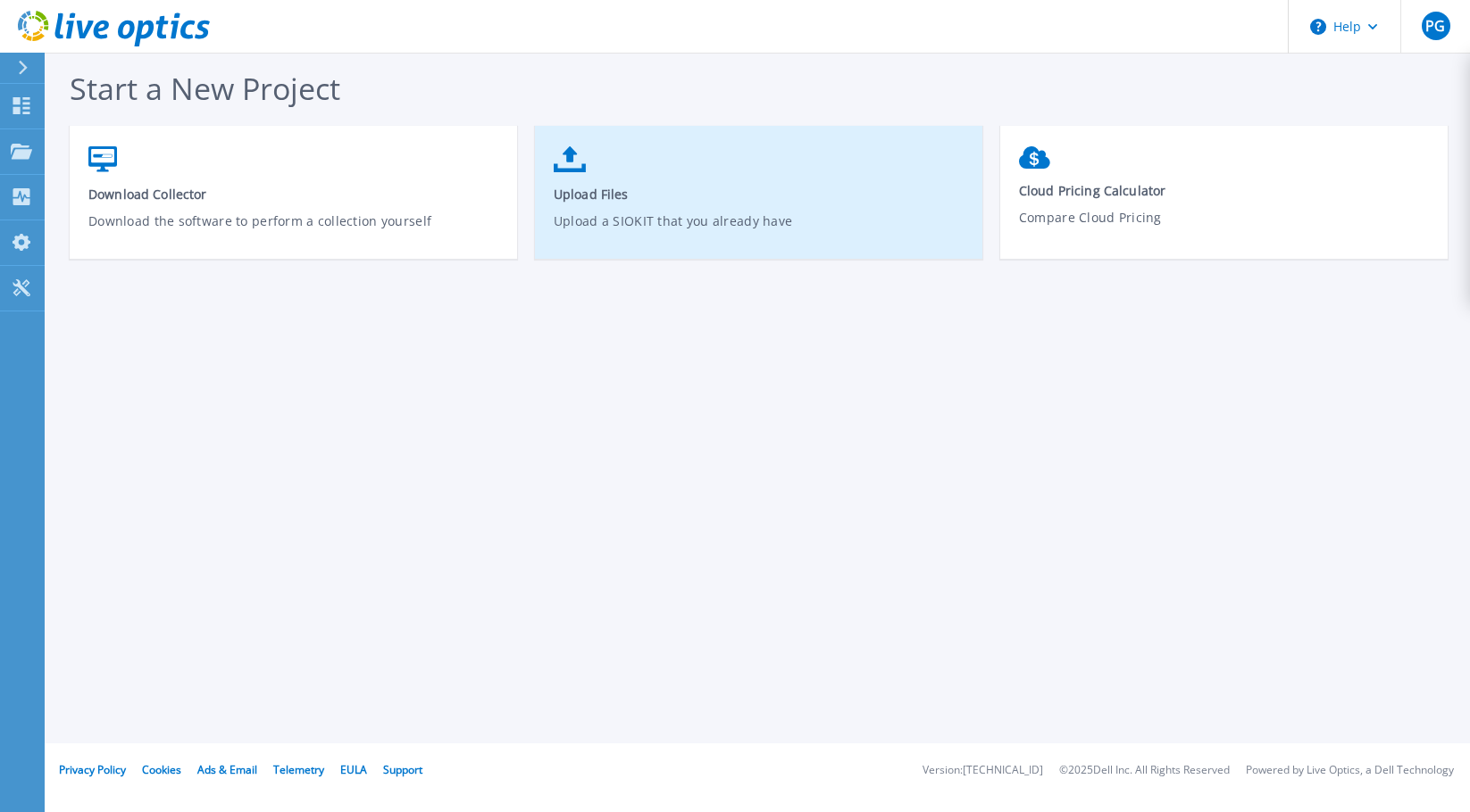
click at [574, 197] on span "Upload Files" at bounding box center [759, 194] width 411 height 17
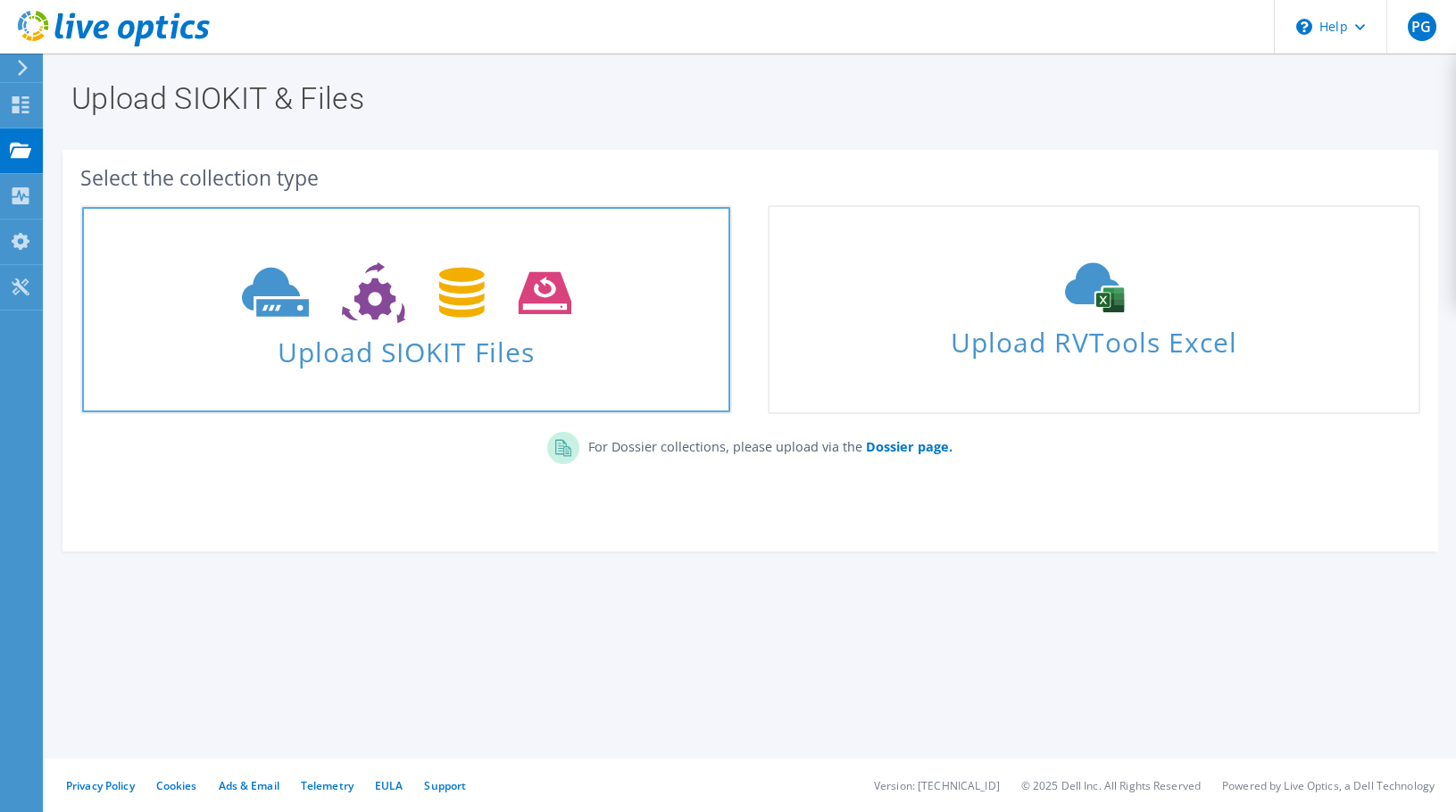
click at [376, 314] on use at bounding box center [406, 293] width 329 height 61
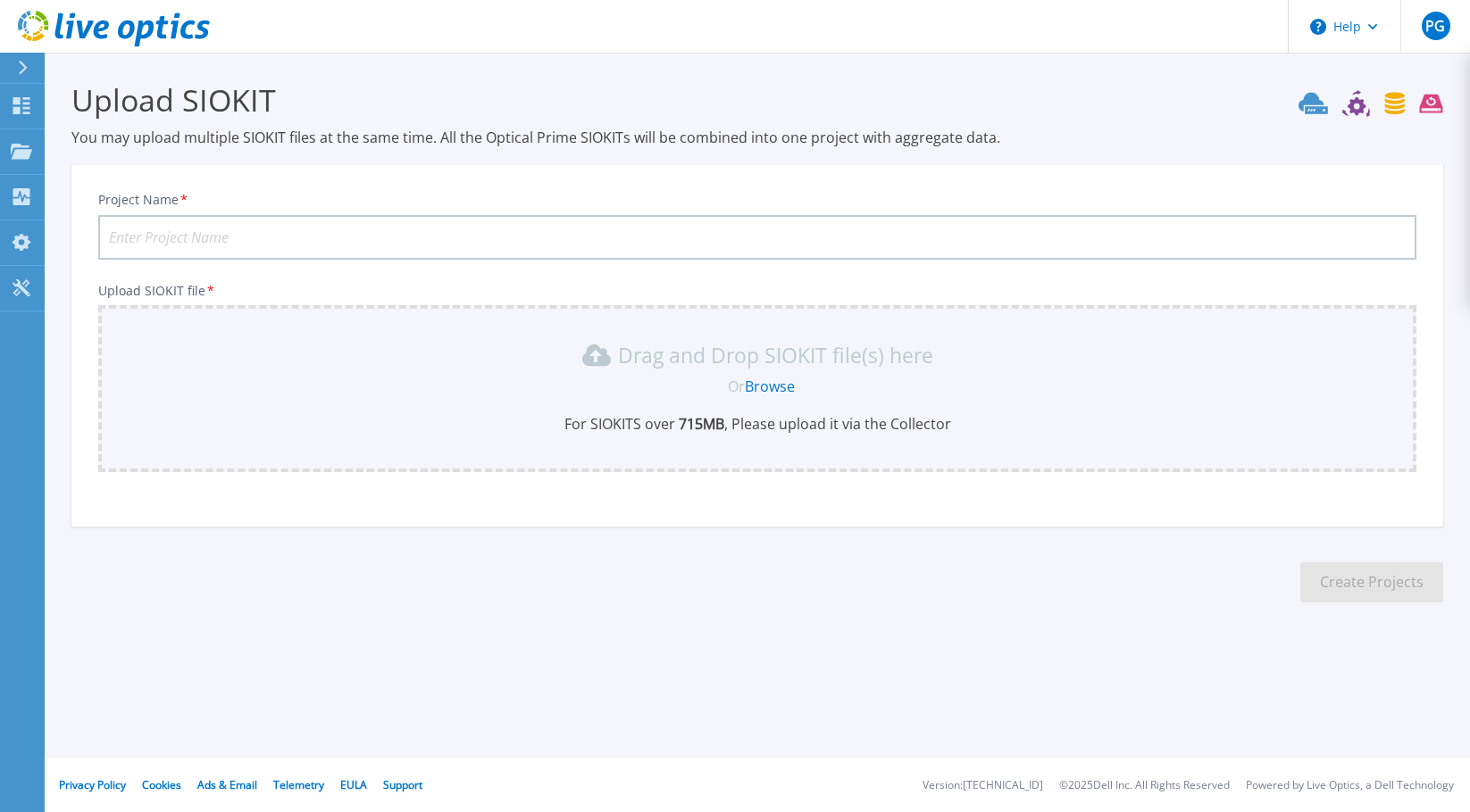
click at [295, 247] on input "Project Name *" at bounding box center [757, 238] width 1318 height 45
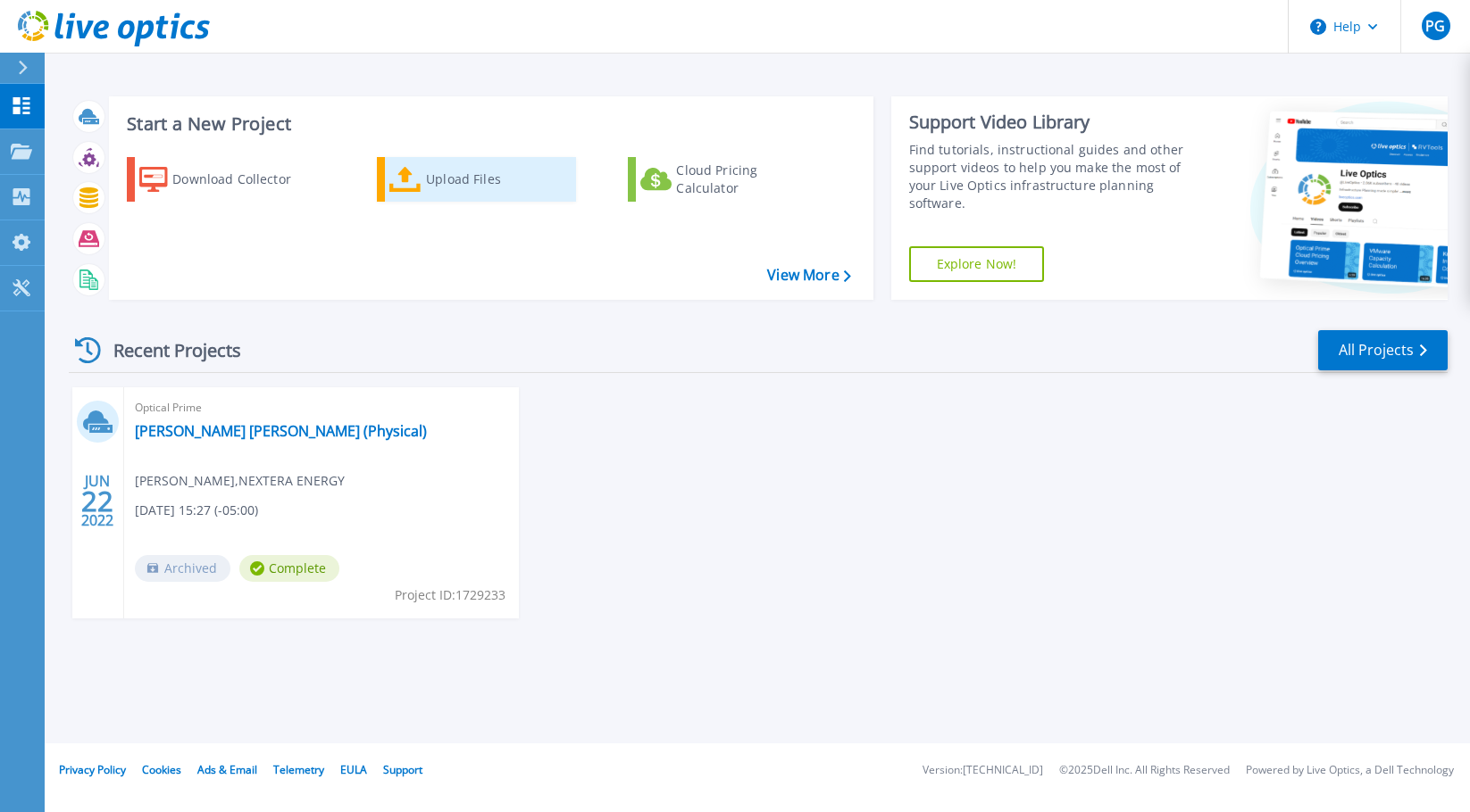
click at [413, 178] on icon at bounding box center [405, 179] width 32 height 26
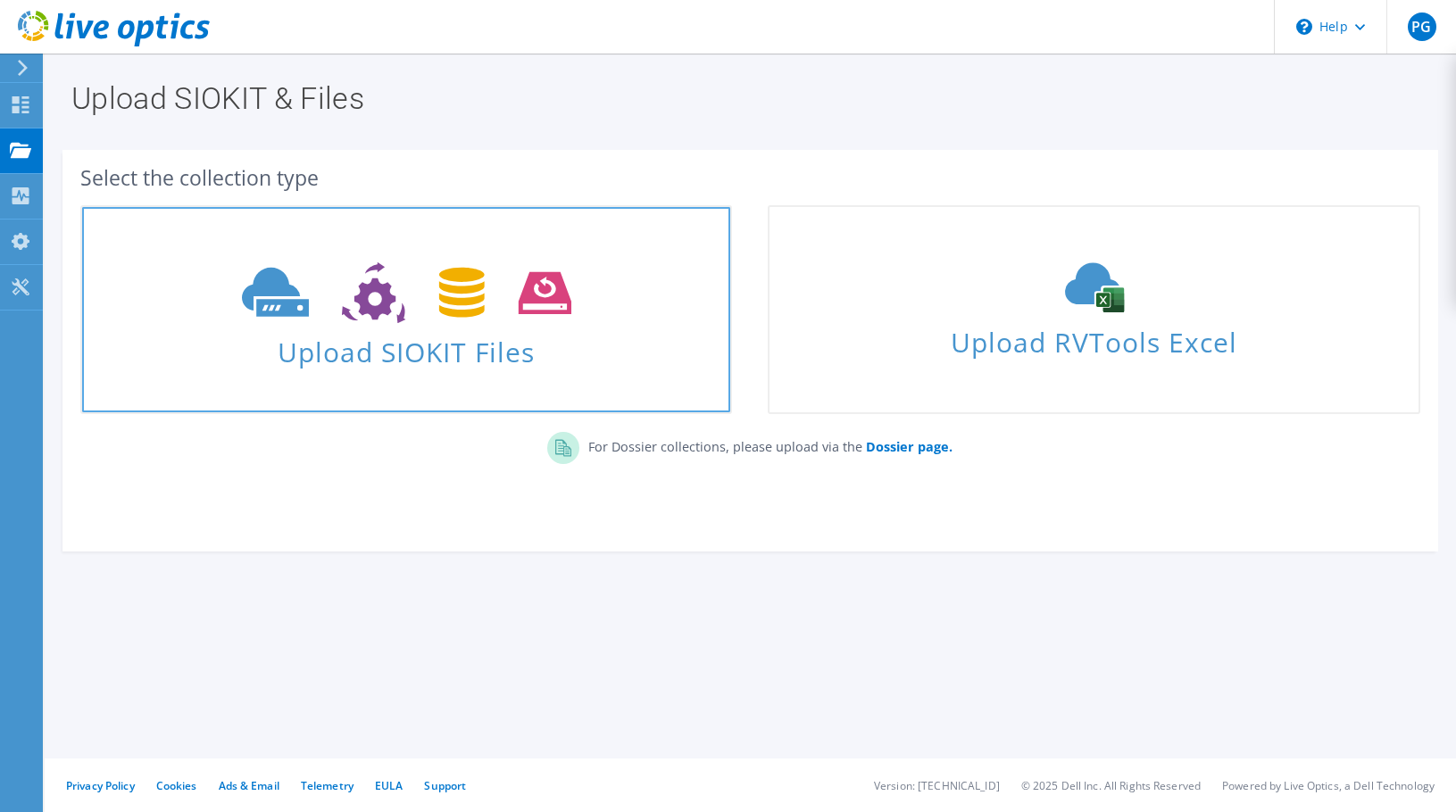
click at [392, 310] on icon at bounding box center [406, 293] width 329 height 61
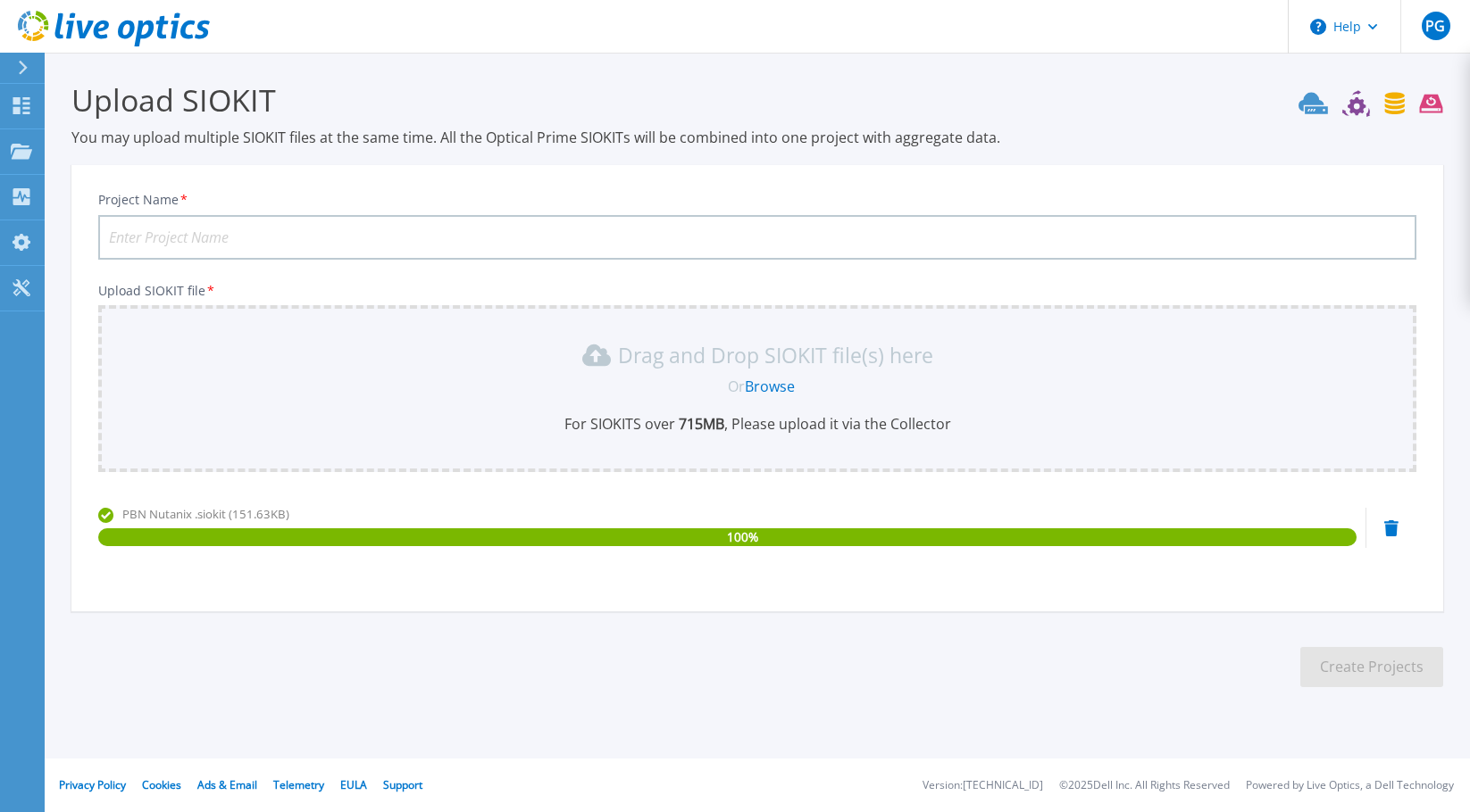
click at [133, 240] on input "Project Name *" at bounding box center [757, 238] width 1318 height 45
type input "PBN Nutanix"
click at [1368, 662] on button "Create Projects" at bounding box center [1372, 667] width 143 height 40
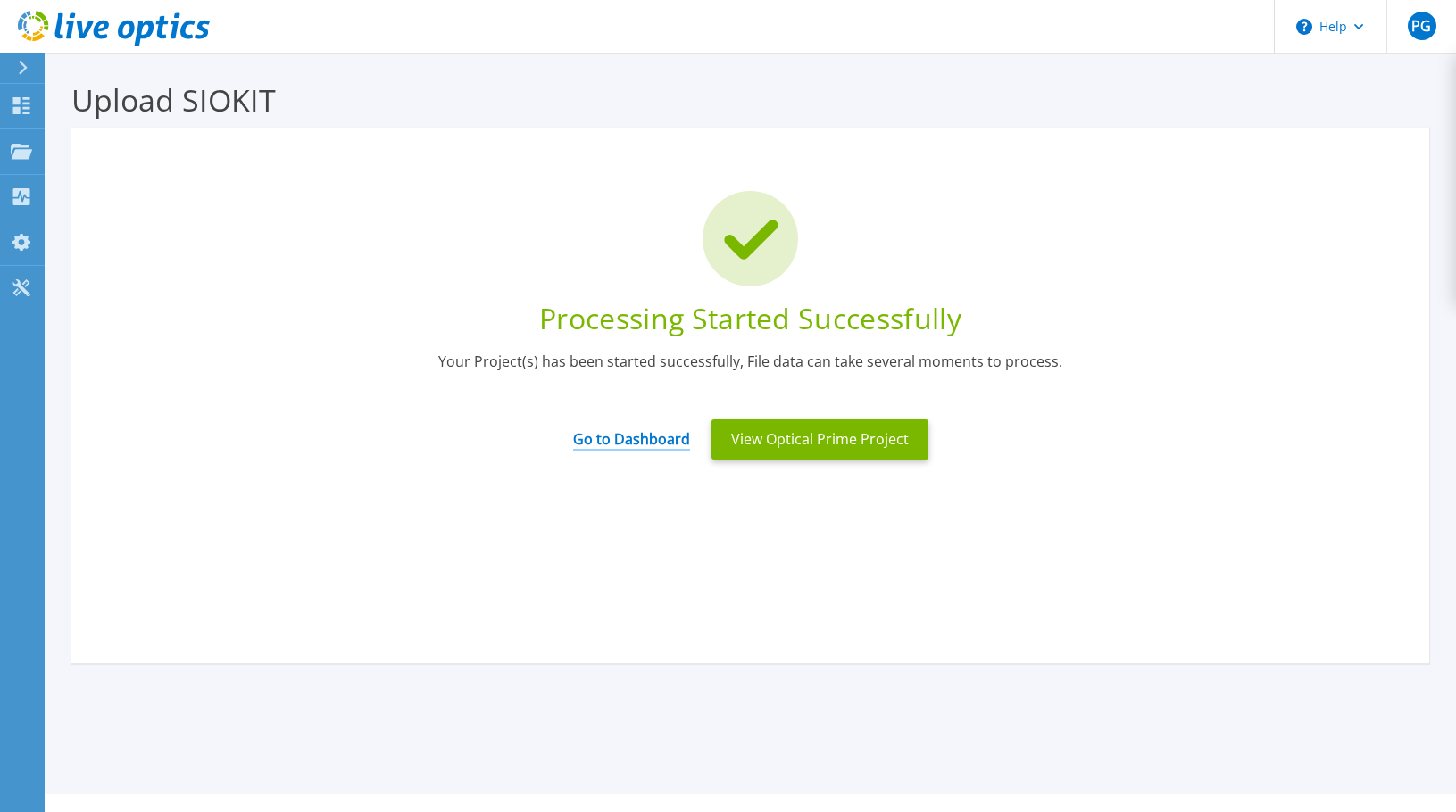
click at [631, 433] on link "Go to Dashboard" at bounding box center [632, 433] width 117 height 35
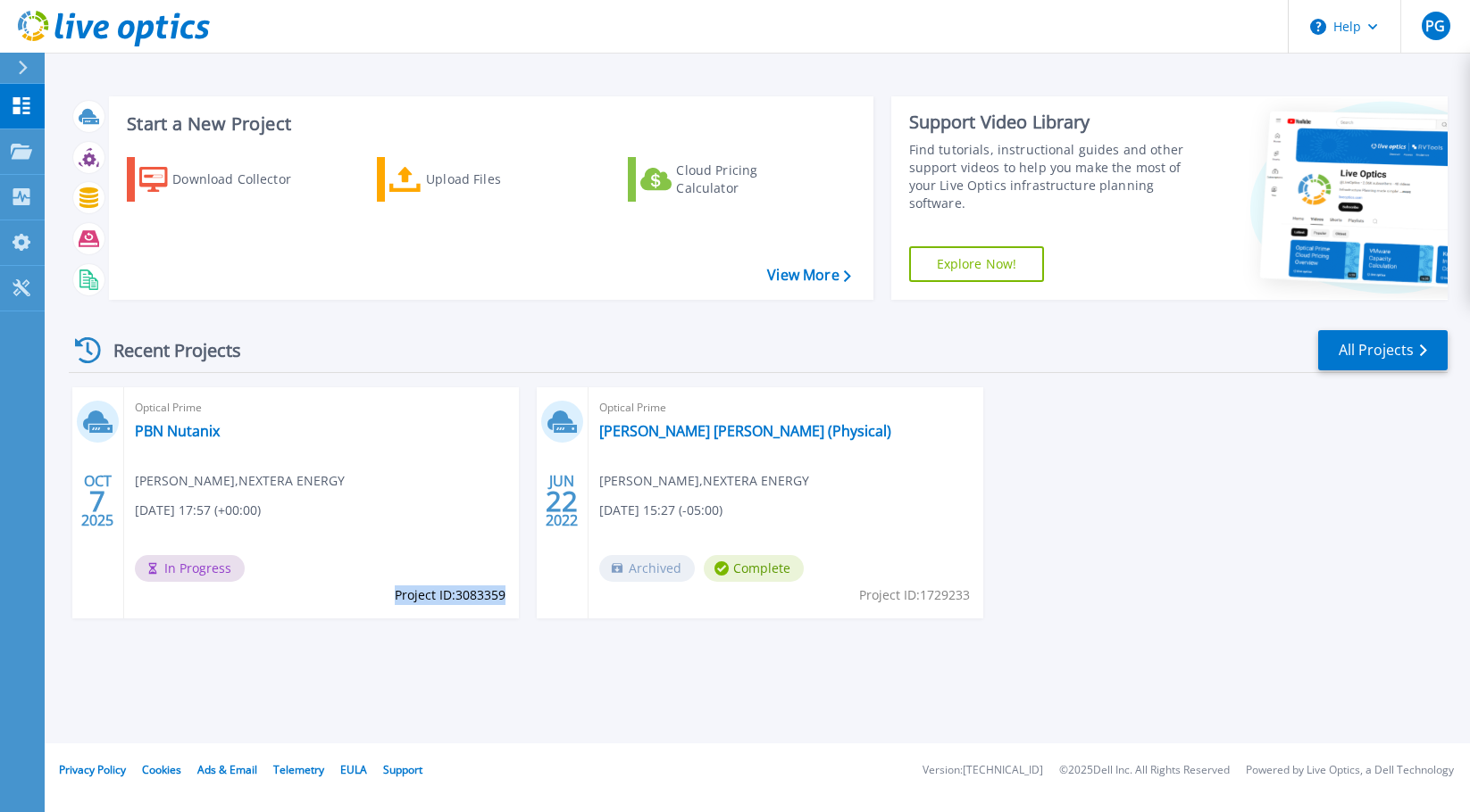
drag, startPoint x: 392, startPoint y: 595, endPoint x: 503, endPoint y: 599, distance: 111.1
click at [503, 599] on span "Project ID: 3083359" at bounding box center [450, 595] width 111 height 19
copy span "Project ID: 3083359"
click at [19, 142] on link "Projects Projects" at bounding box center [22, 152] width 45 height 46
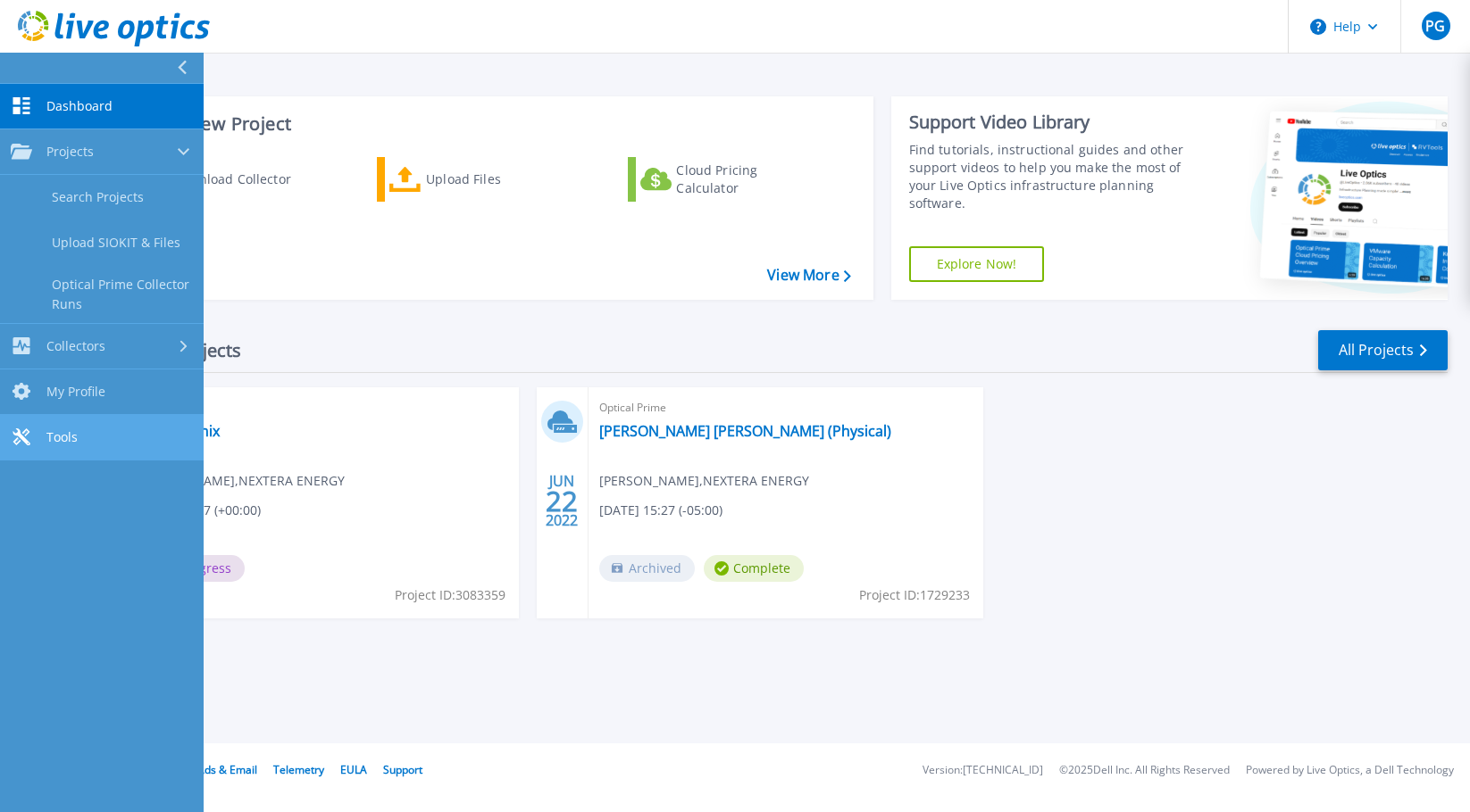
click at [52, 438] on span "Tools" at bounding box center [62, 437] width 31 height 17
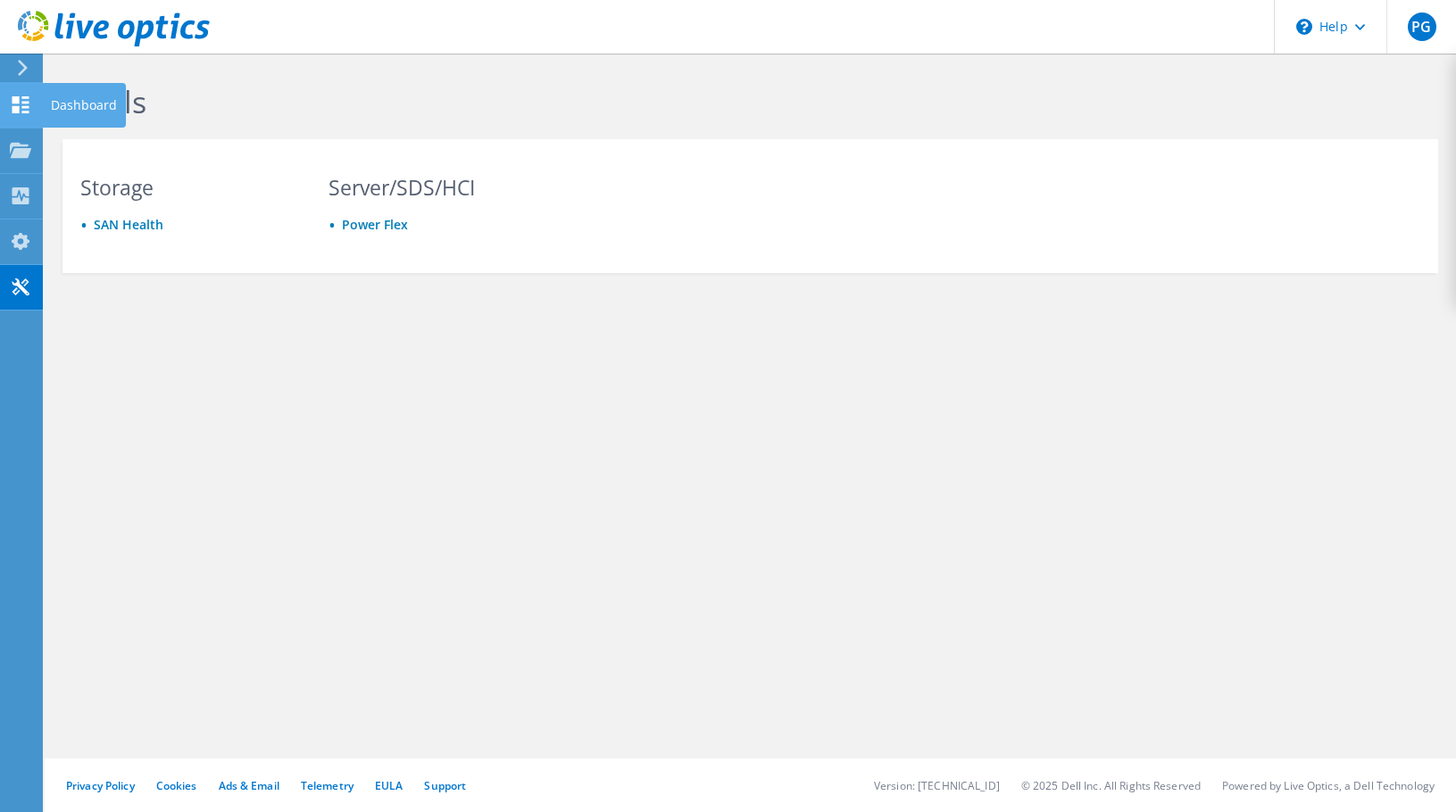
click at [14, 106] on use at bounding box center [20, 104] width 17 height 17
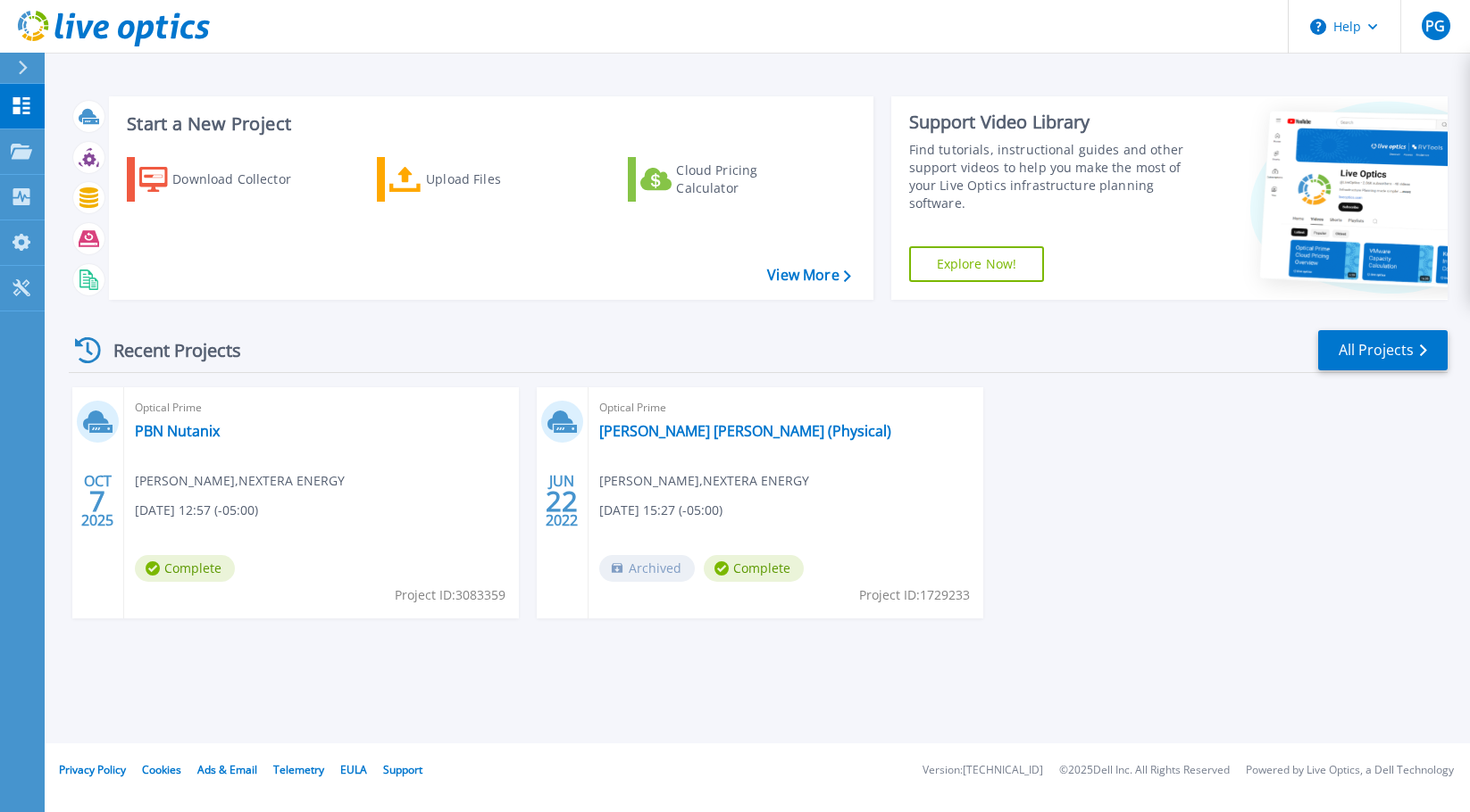
click at [480, 683] on div "Start a New Project Download Collector Upload Files Cloud Pricing Calculator Vi…" at bounding box center [757, 372] width 1425 height 744
